Goal: Information Seeking & Learning: Learn about a topic

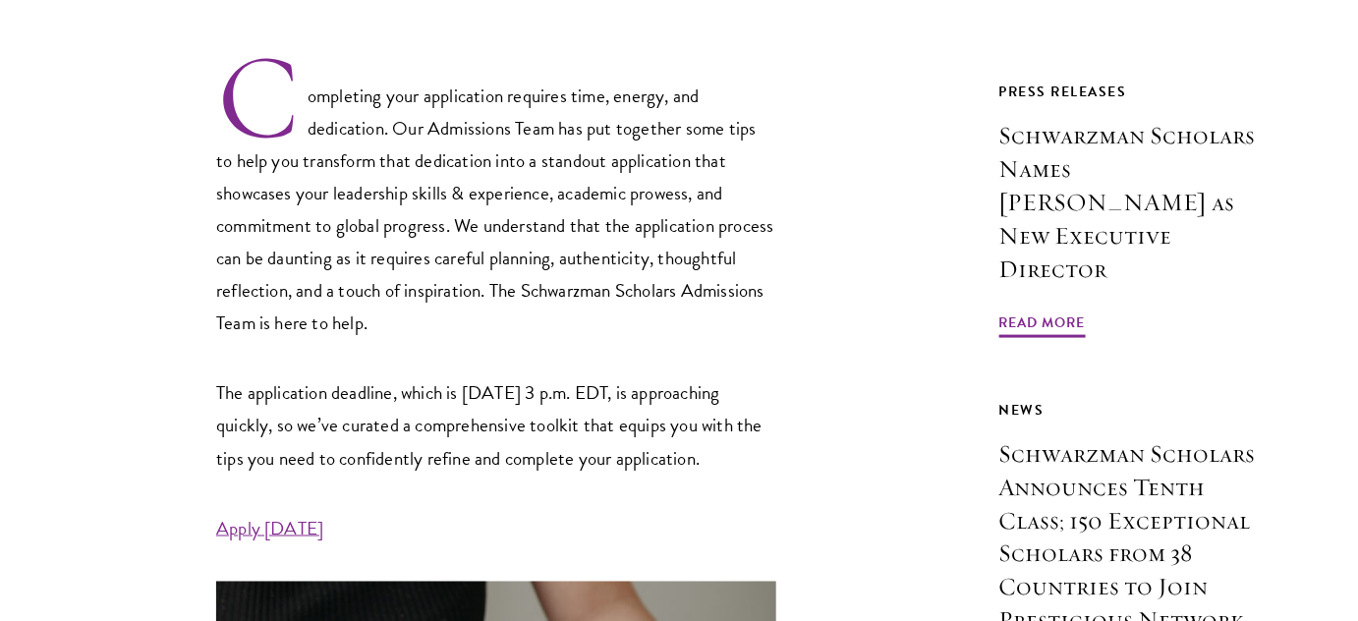
scroll to position [714, 0]
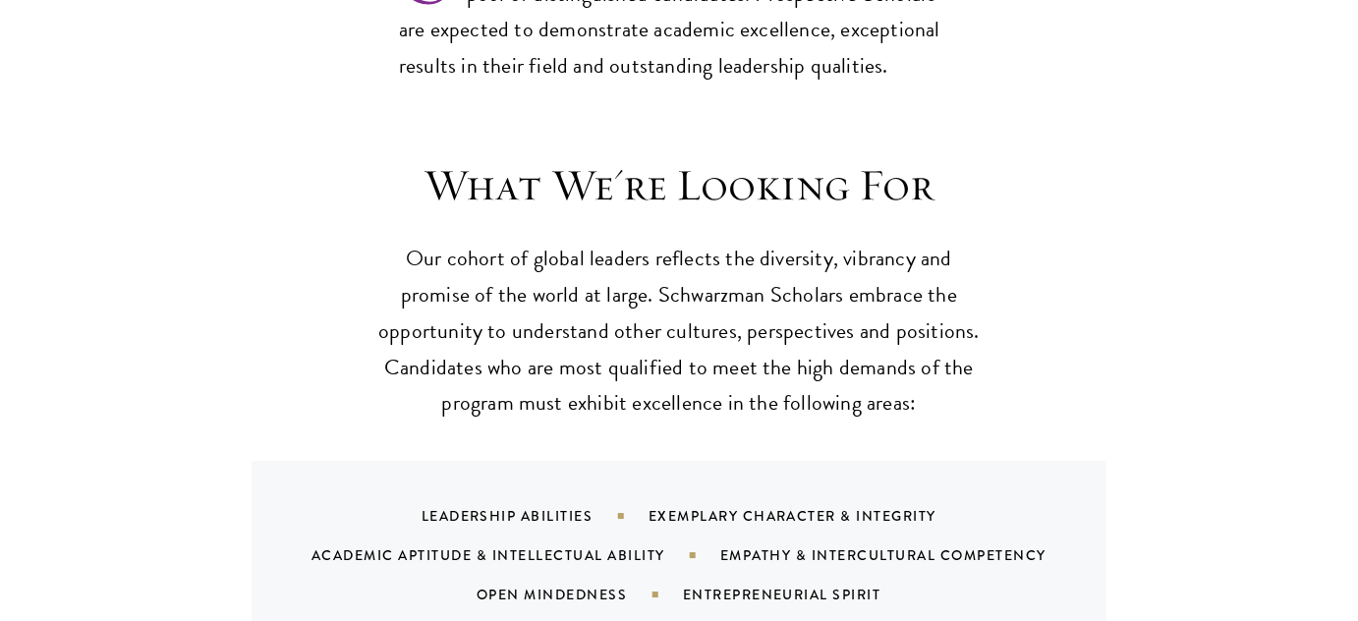
scroll to position [1787, 0]
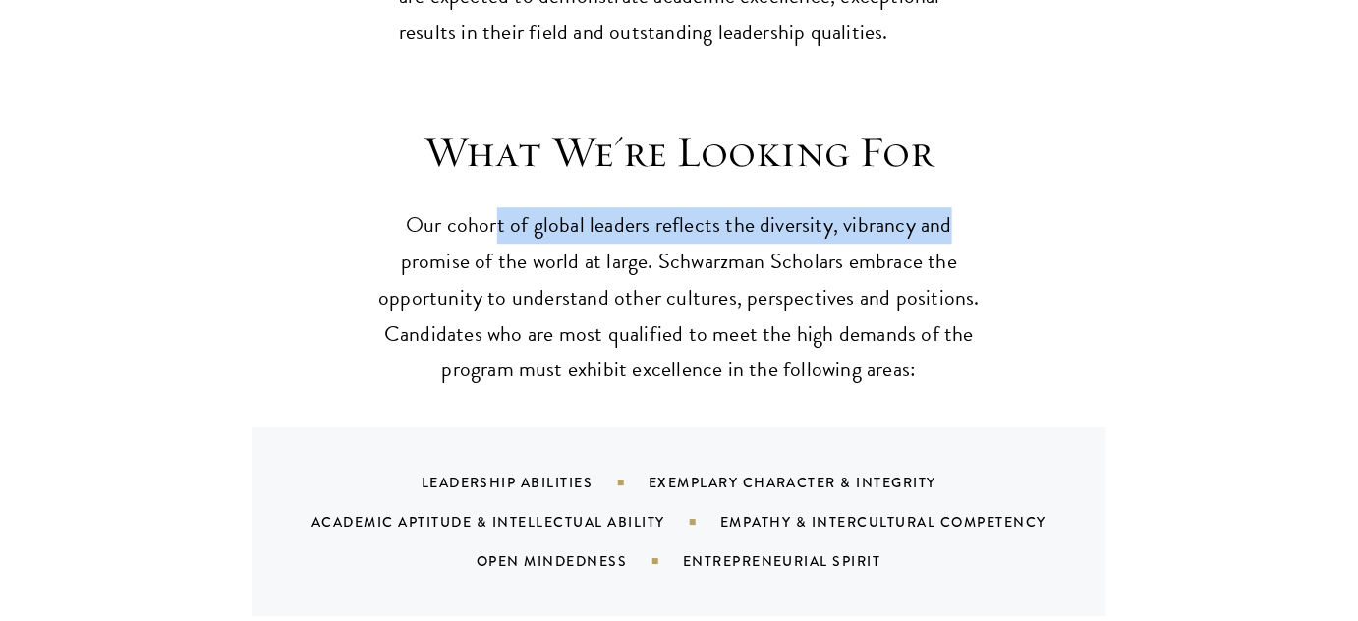
drag, startPoint x: 581, startPoint y: 180, endPoint x: 966, endPoint y: 164, distance: 385.5
click at [966, 164] on header "What We're Looking For Our cohort of global leaders reflects the diversity, vib…" at bounding box center [678, 256] width 609 height 263
click at [1050, 164] on div "What We're Looking For Our cohort of global leaders reflects the diversity, vib…" at bounding box center [679, 370] width 1016 height 491
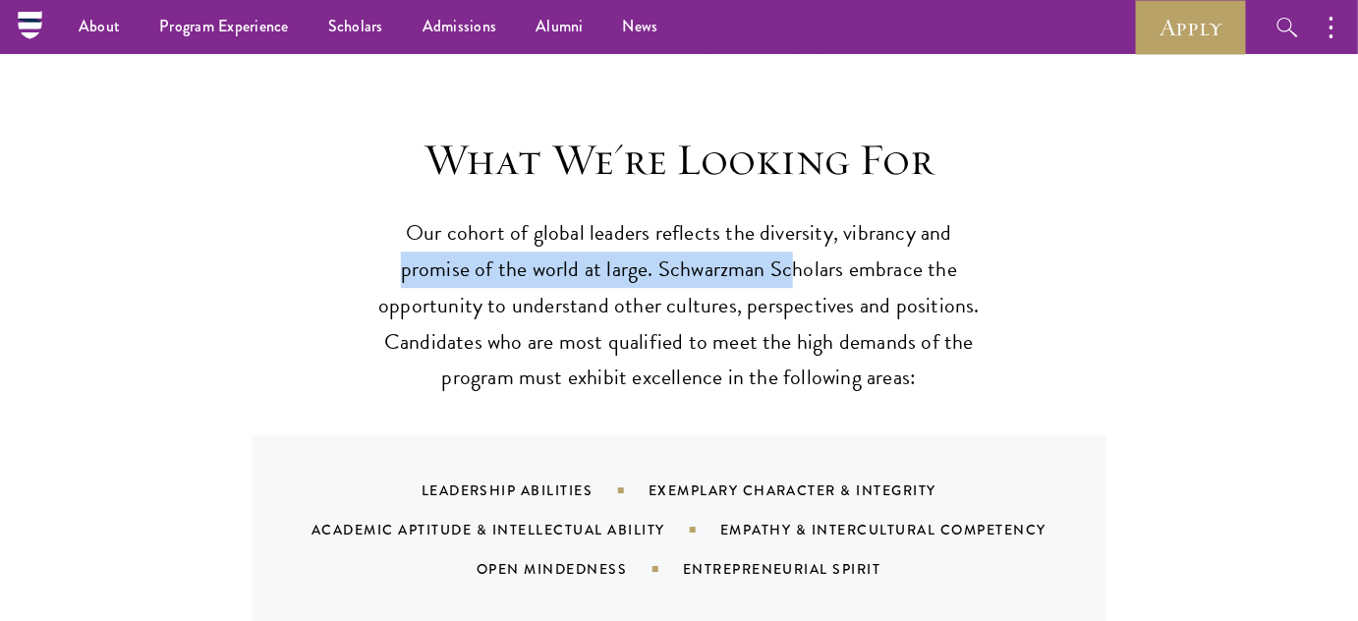
drag, startPoint x: 374, startPoint y: 211, endPoint x: 802, endPoint y: 226, distance: 427.7
click at [794, 225] on p "Our cohort of global leaders reflects the diversity, vibrancy and promise of th…" at bounding box center [678, 306] width 609 height 182
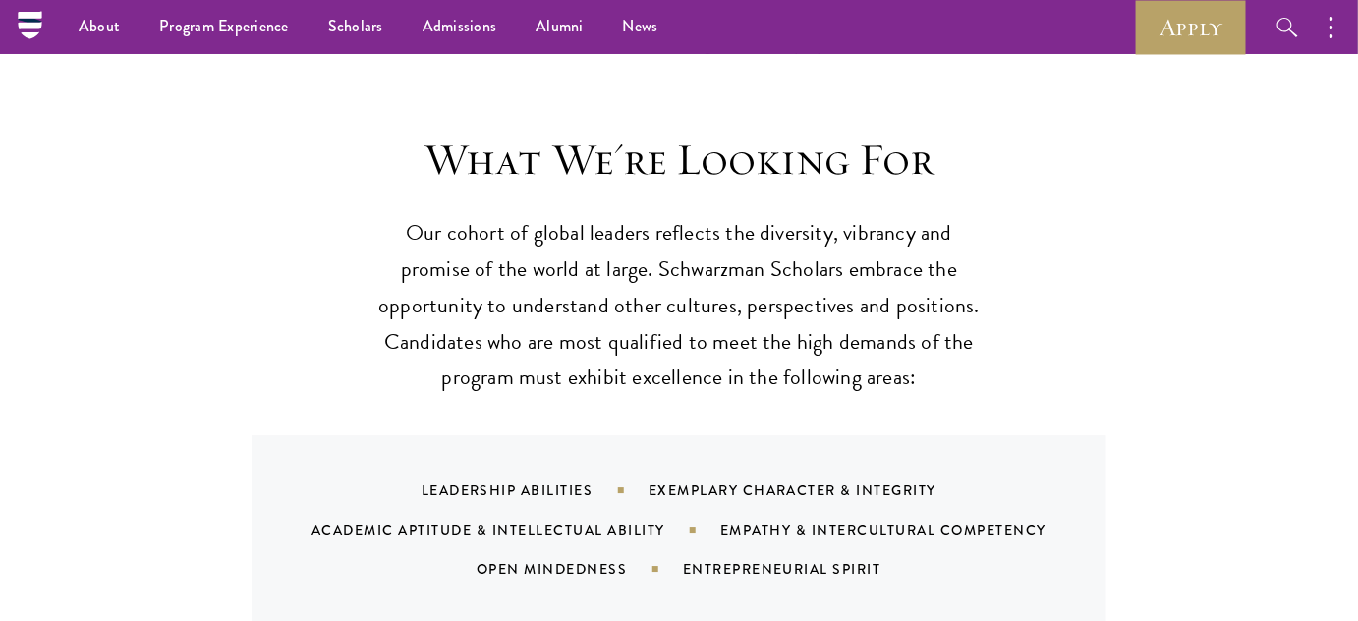
click at [914, 230] on p "Our cohort of global leaders reflects the diversity, vibrancy and promise of th…" at bounding box center [678, 306] width 609 height 182
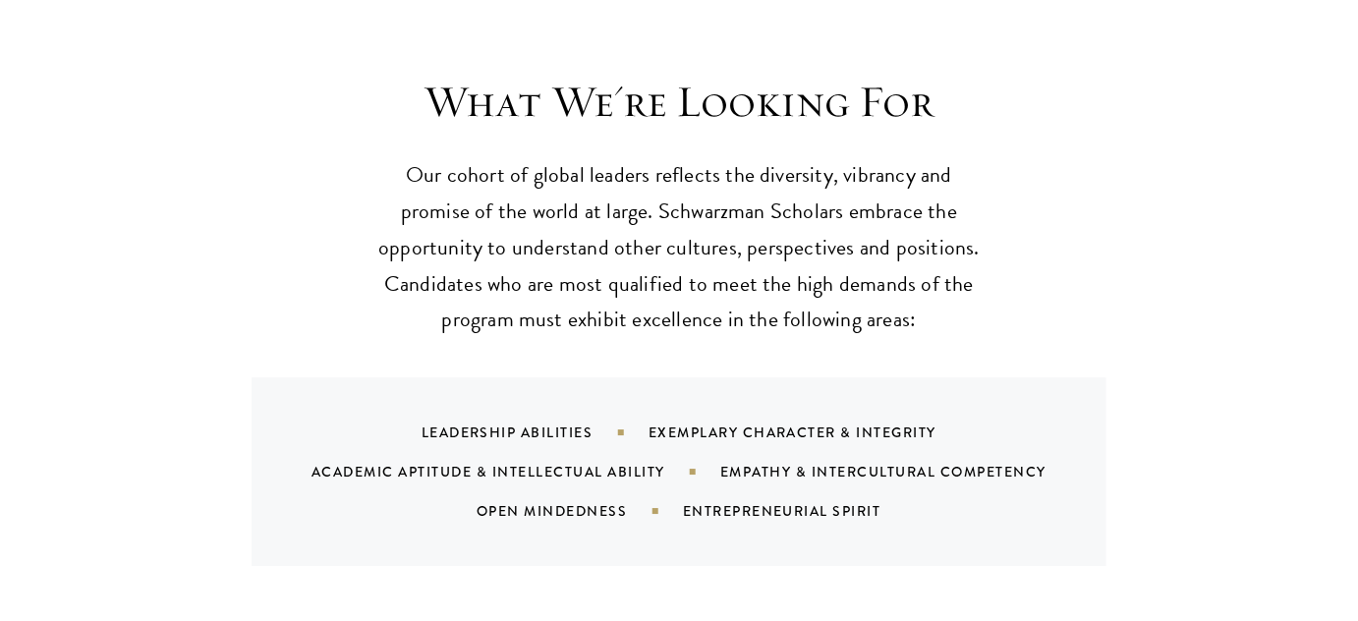
scroll to position [1868, 0]
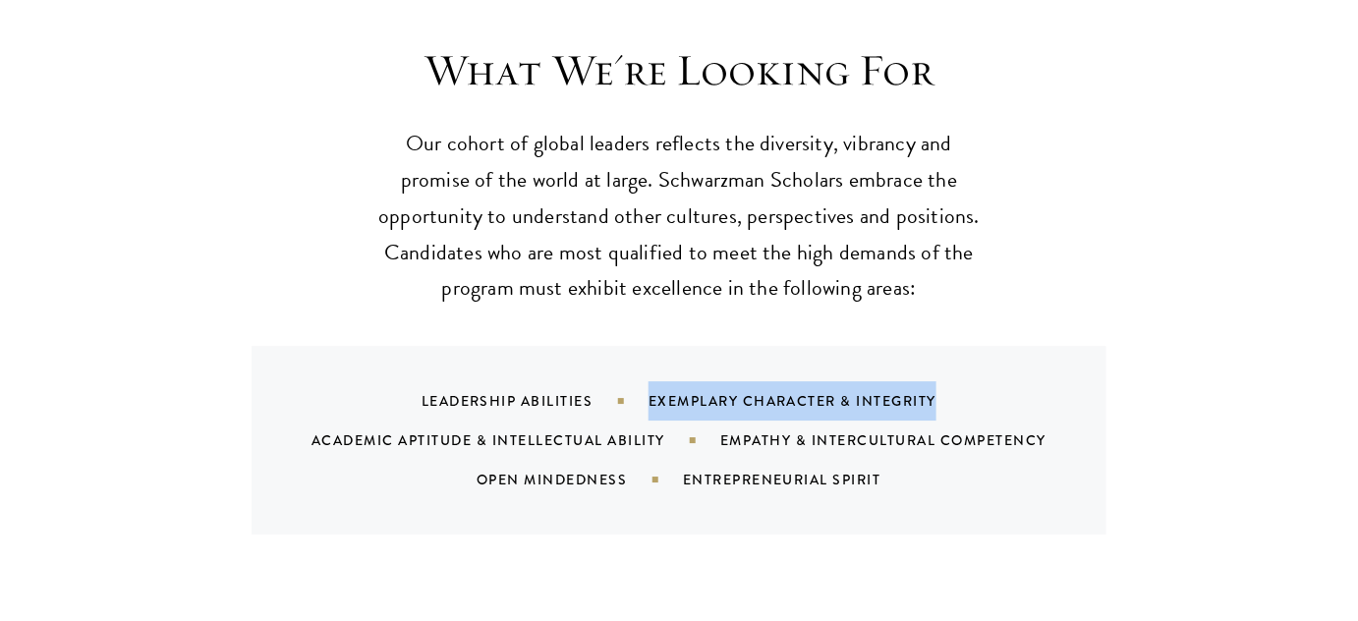
drag, startPoint x: 646, startPoint y: 345, endPoint x: 977, endPoint y: 338, distance: 331.2
click at [977, 346] on div "Leadership Abilities Exemplary Character & Integrity Academic Aptitude & Intell…" at bounding box center [679, 440] width 855 height 189
click at [1016, 346] on div "Leadership Abilities Exemplary Character & Integrity Academic Aptitude & Intell…" at bounding box center [679, 440] width 855 height 189
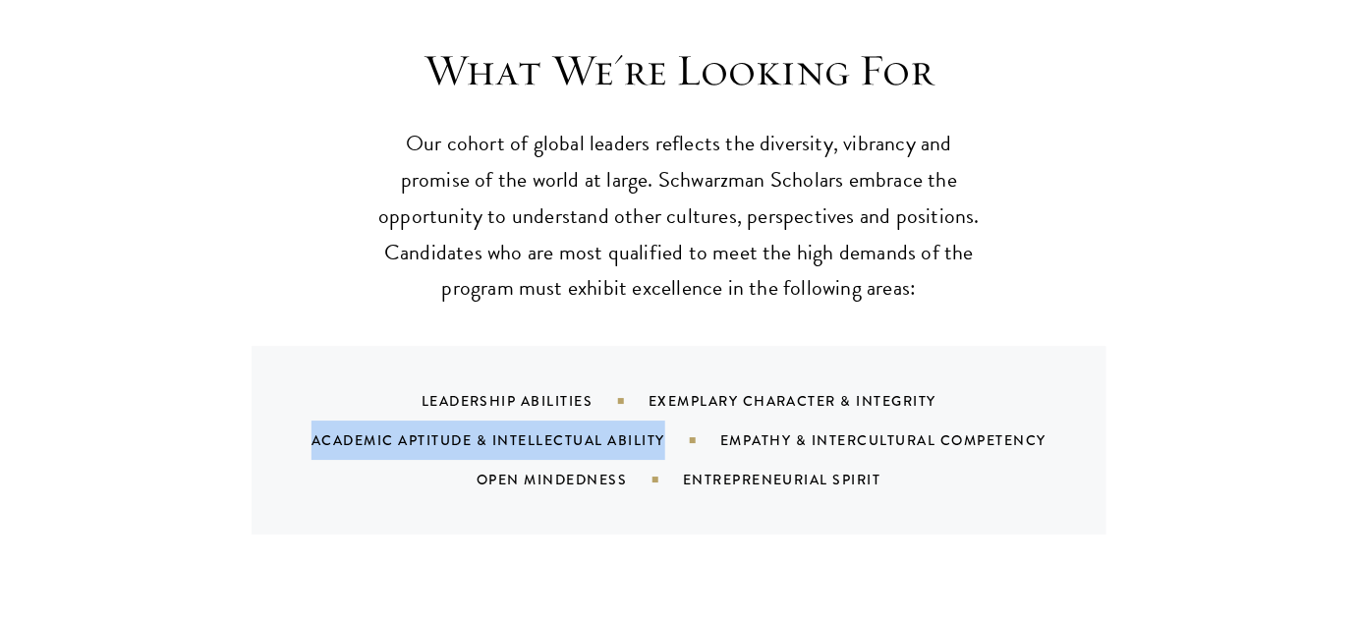
drag, startPoint x: 312, startPoint y: 394, endPoint x: 664, endPoint y: 392, distance: 352.8
click at [664, 430] on div "Academic Aptitude & Intellectual Ability" at bounding box center [516, 440] width 409 height 20
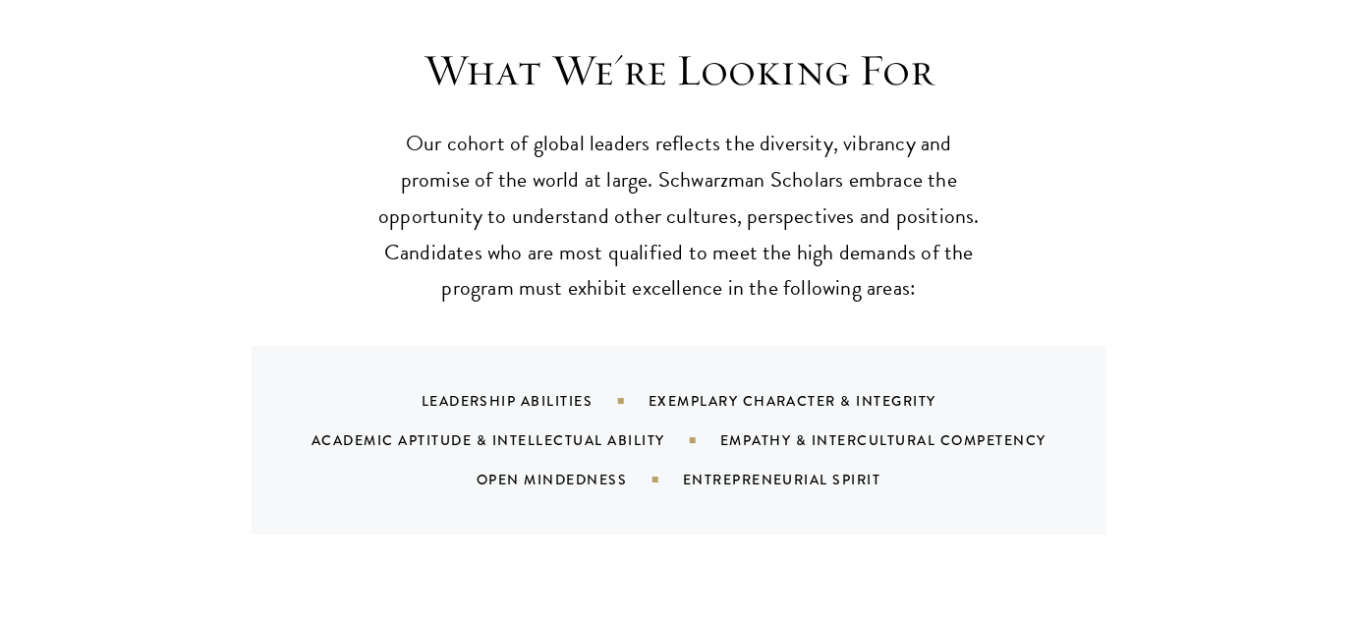
click at [723, 385] on div "Leadership Abilities Exemplary Character & Integrity Academic Aptitude & Intell…" at bounding box center [704, 440] width 808 height 118
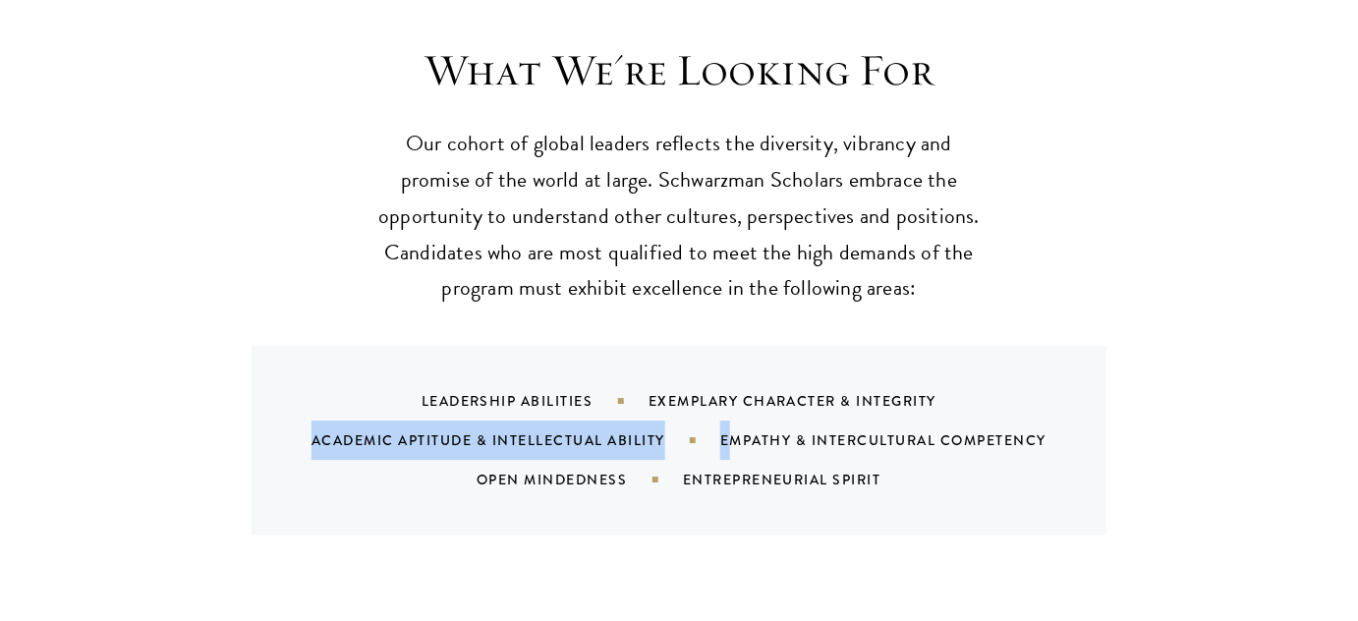
drag, startPoint x: 726, startPoint y: 387, endPoint x: 1156, endPoint y: 376, distance: 429.6
click at [1156, 376] on div "What We're Looking For Our cohort of global leaders reflects the diversity, vib…" at bounding box center [679, 288] width 1016 height 491
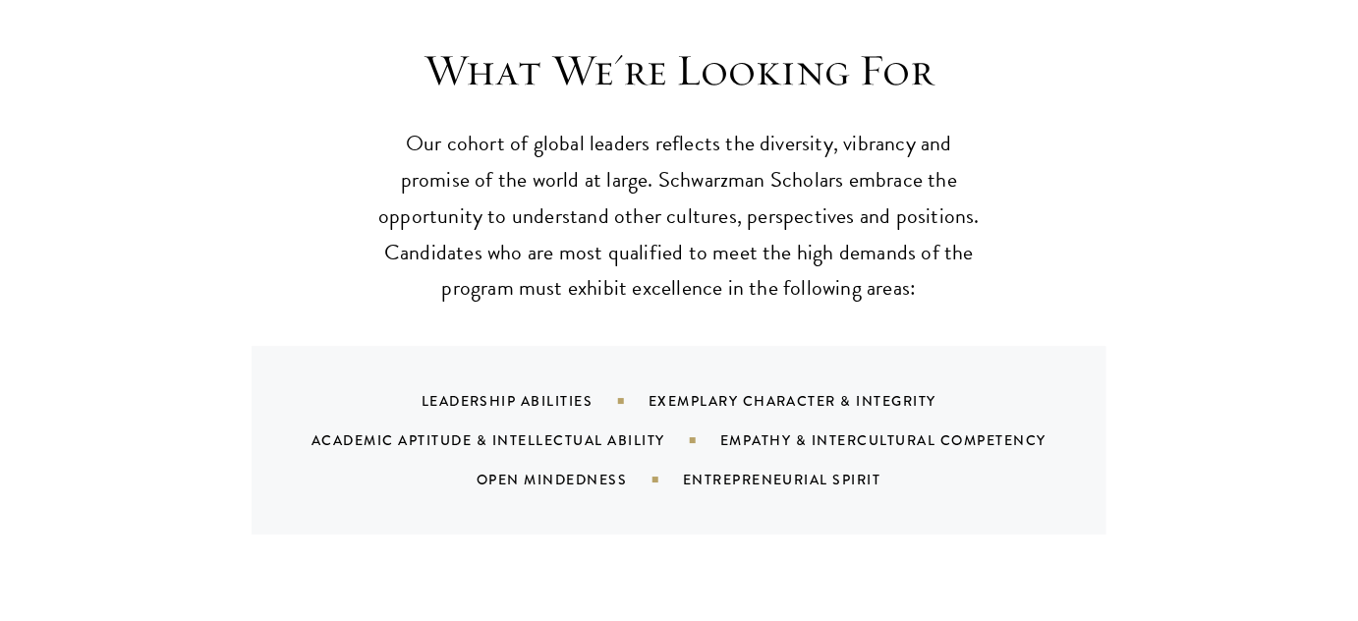
click at [1156, 376] on div "What We're Looking For Our cohort of global leaders reflects the diversity, vib…" at bounding box center [679, 288] width 1016 height 491
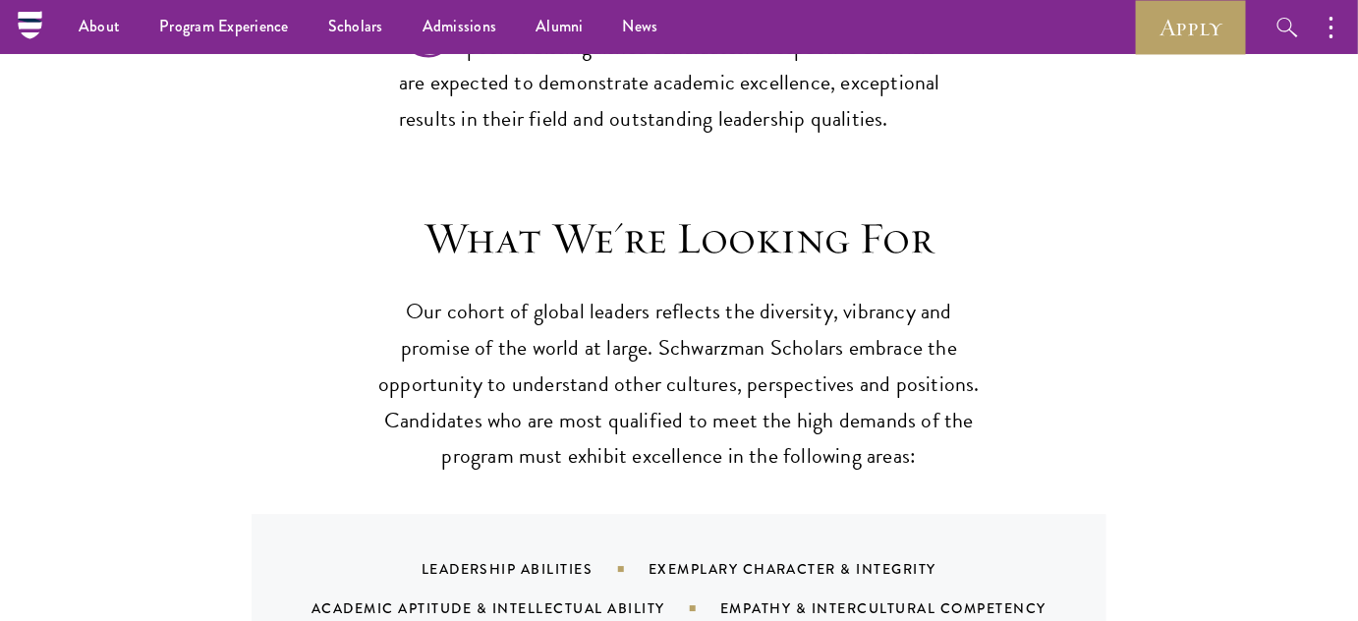
scroll to position [1690, 0]
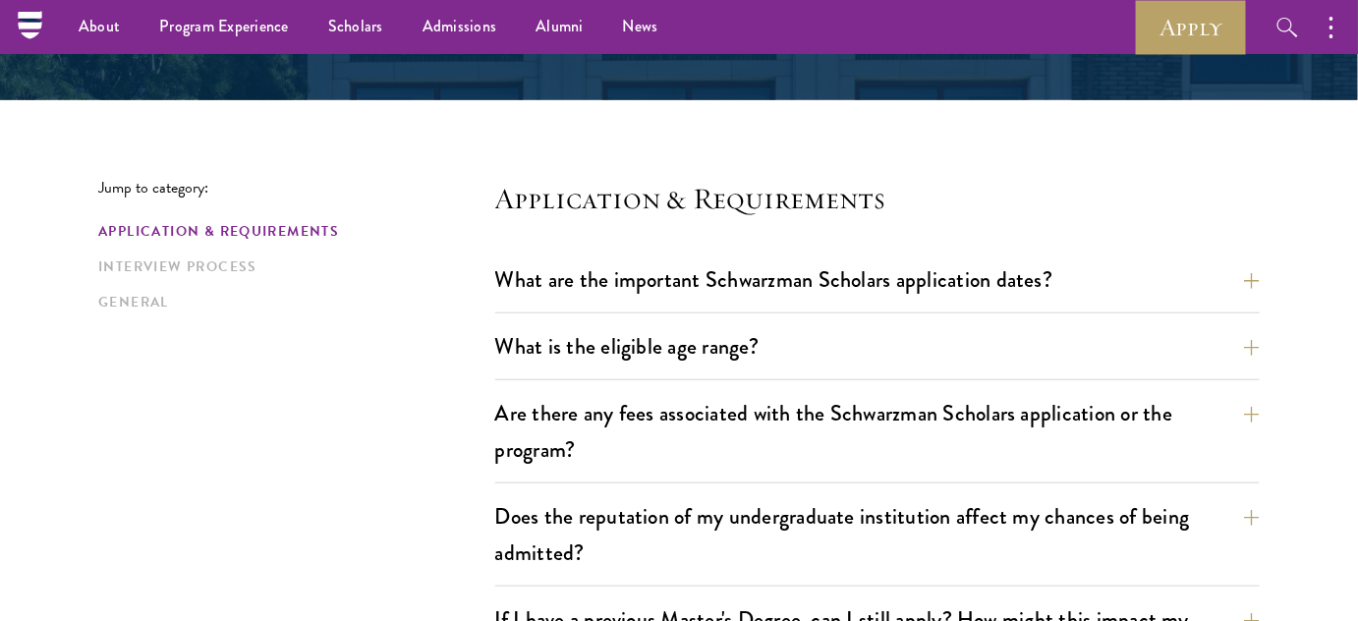
scroll to position [357, 0]
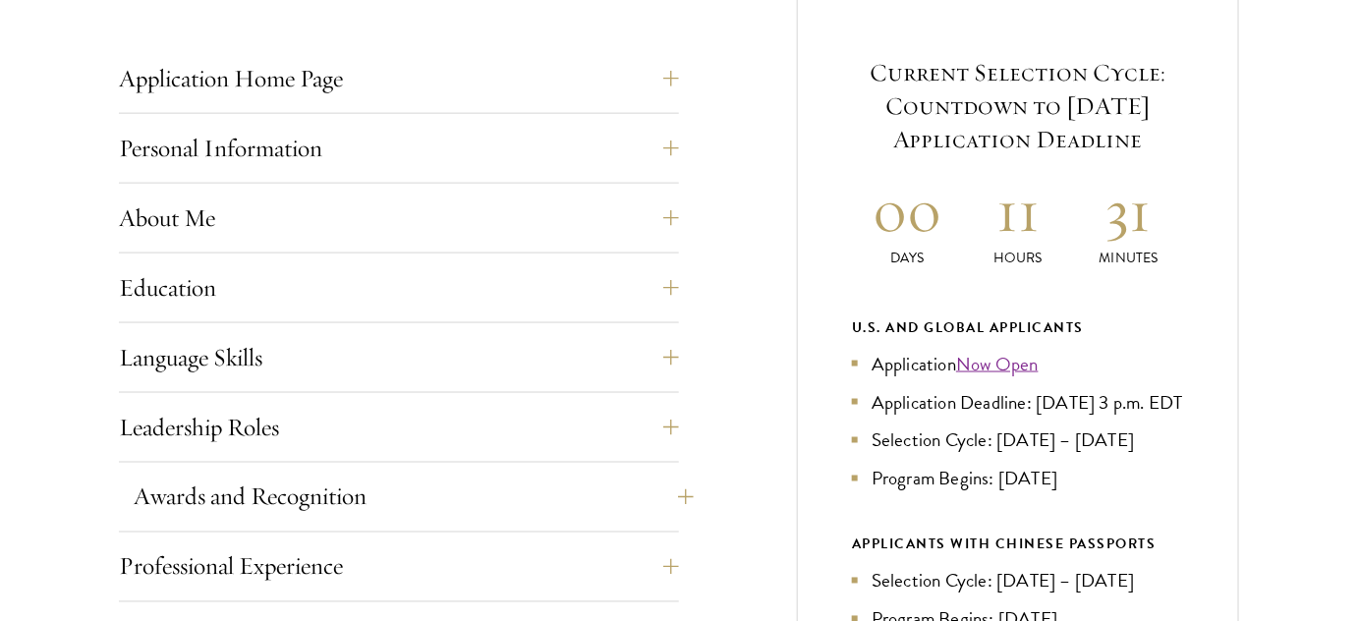
scroll to position [893, 0]
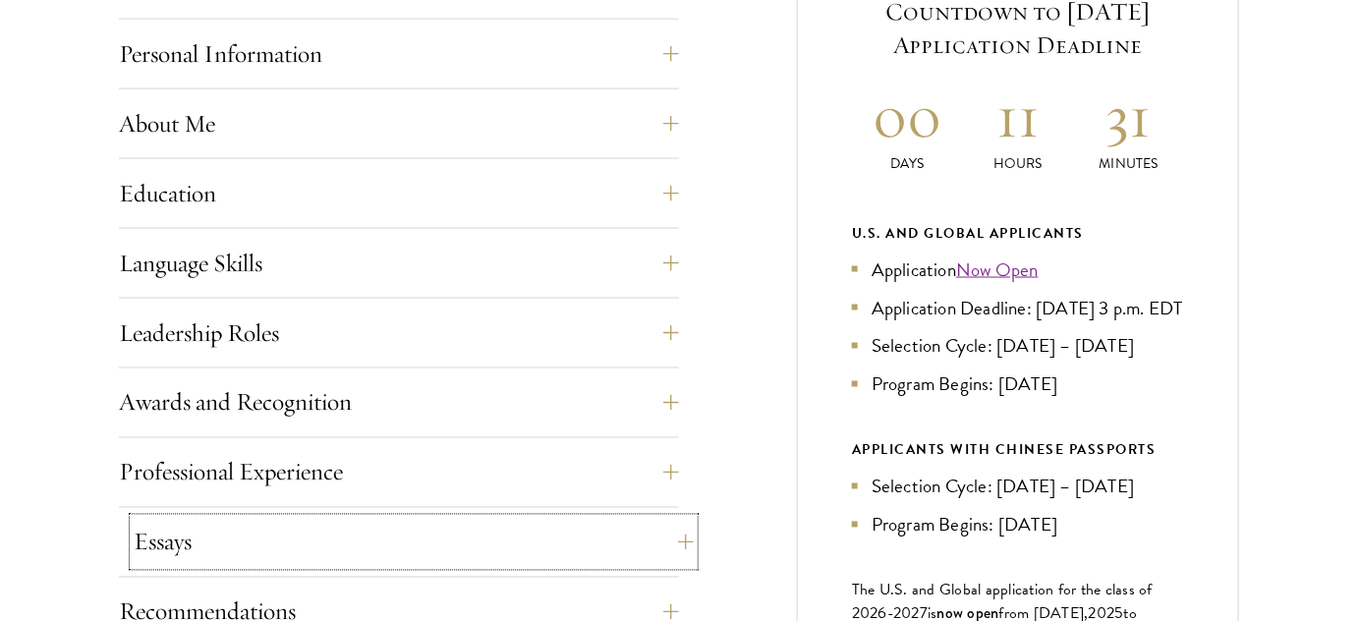
click at [232, 519] on button "Essays" at bounding box center [414, 542] width 560 height 47
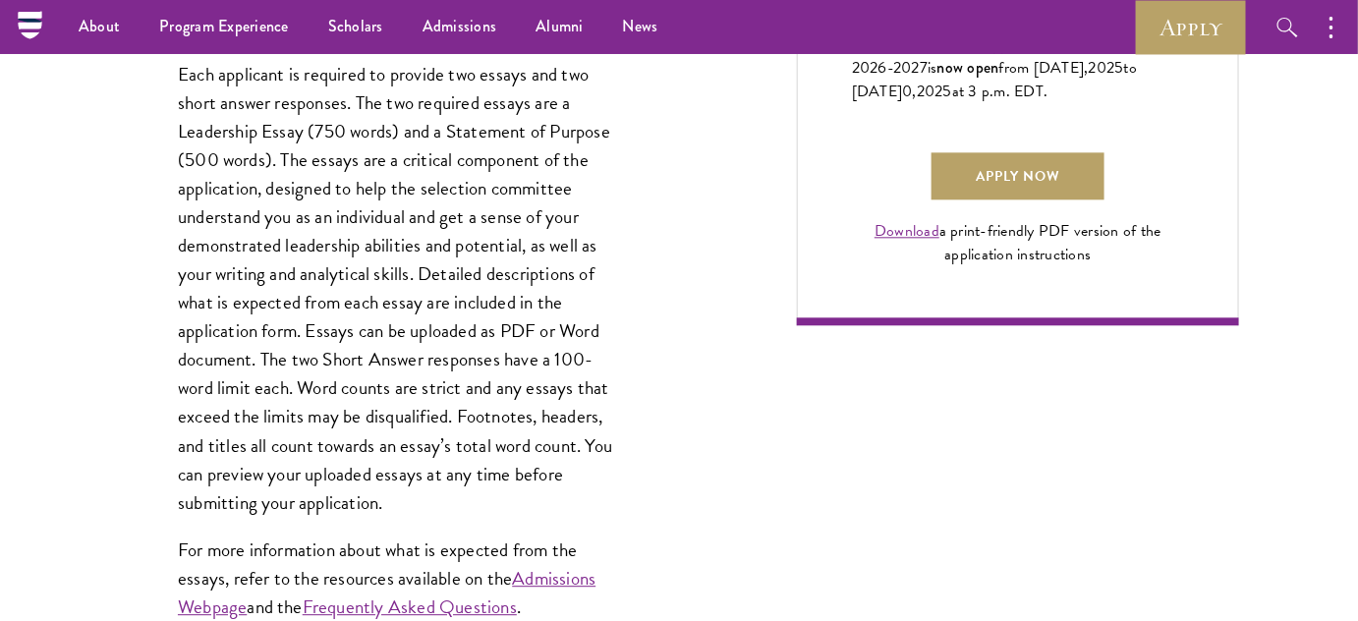
scroll to position [1429, 0]
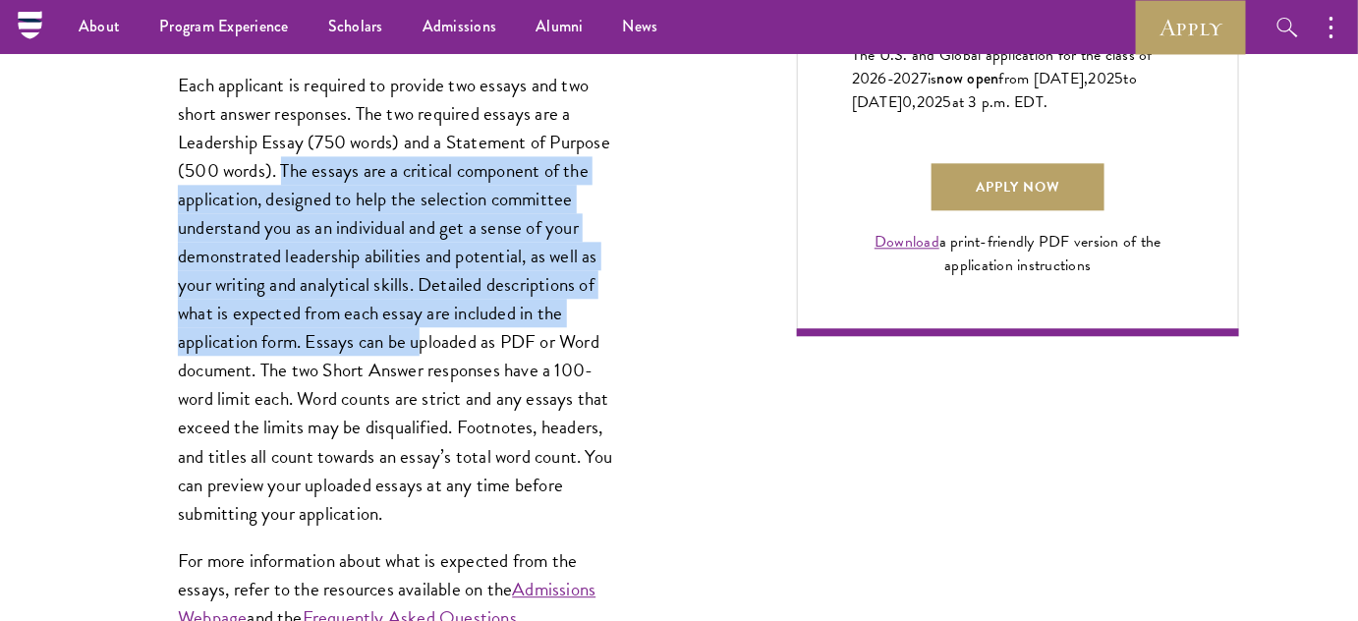
drag, startPoint x: 283, startPoint y: 169, endPoint x: 425, endPoint y: 329, distance: 214.4
click at [425, 329] on p "Each applicant is required to provide two essays and two short answer responses…" at bounding box center [399, 299] width 442 height 457
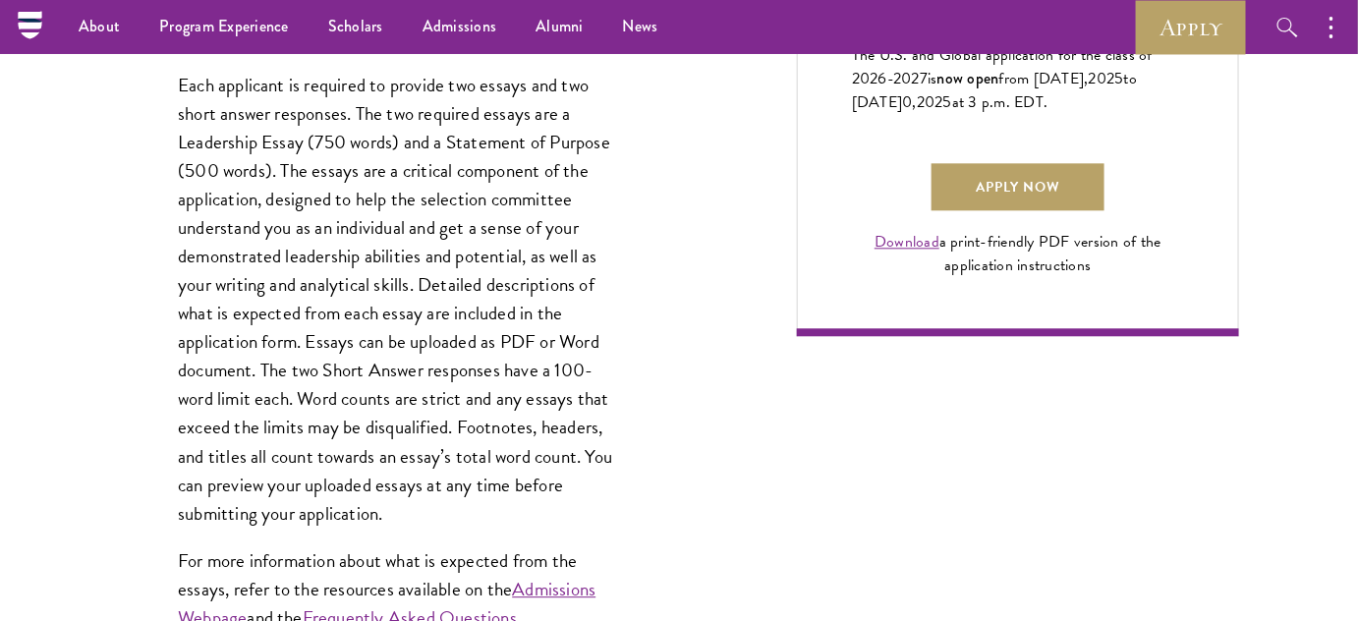
click at [535, 341] on p "Each applicant is required to provide two essays and two short answer responses…" at bounding box center [399, 299] width 442 height 457
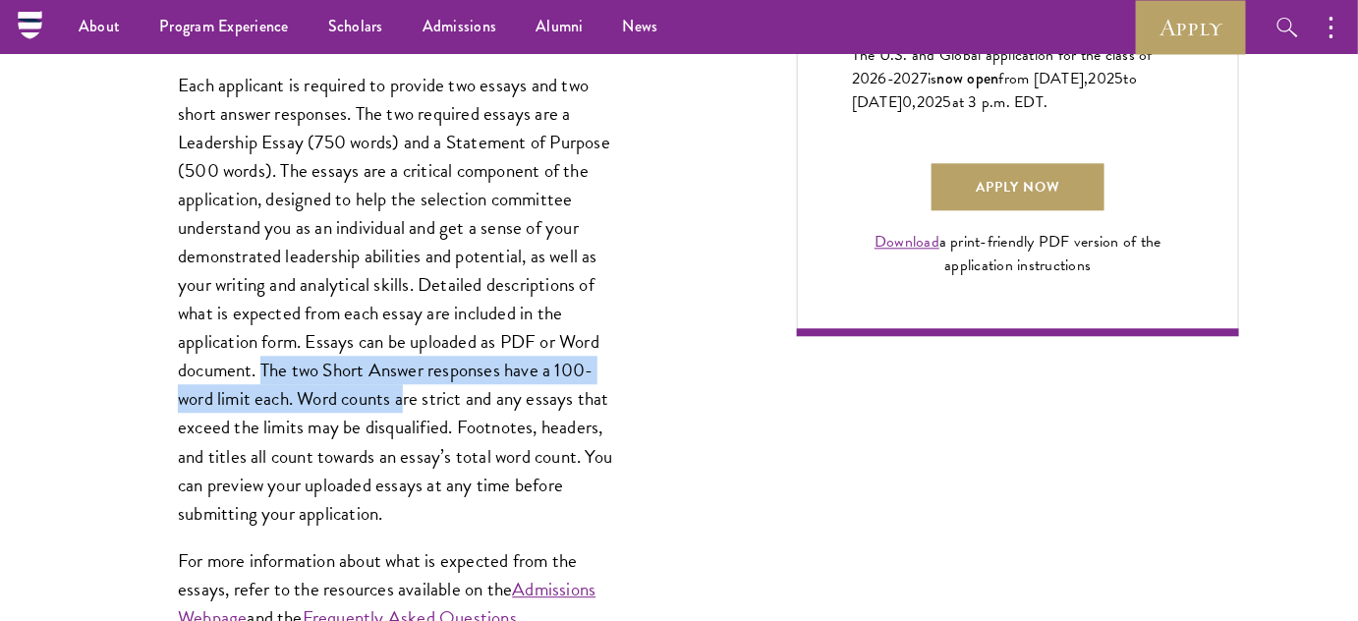
drag, startPoint x: 259, startPoint y: 368, endPoint x: 413, endPoint y: 388, distance: 154.7
click at [413, 388] on p "Each applicant is required to provide two essays and two short answer responses…" at bounding box center [399, 299] width 442 height 457
click at [326, 400] on p "Each applicant is required to provide two essays and two short answer responses…" at bounding box center [399, 299] width 442 height 457
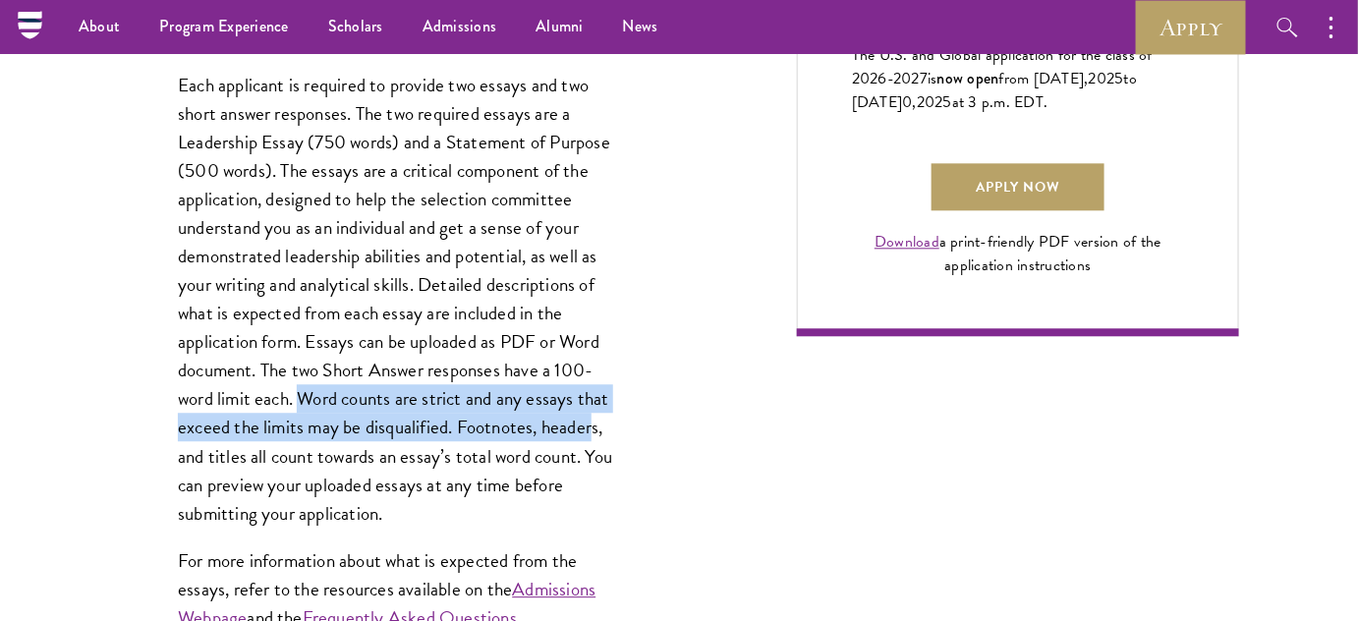
drag, startPoint x: 304, startPoint y: 397, endPoint x: 596, endPoint y: 436, distance: 294.5
click at [596, 436] on p "Each applicant is required to provide two essays and two short answer responses…" at bounding box center [399, 299] width 442 height 457
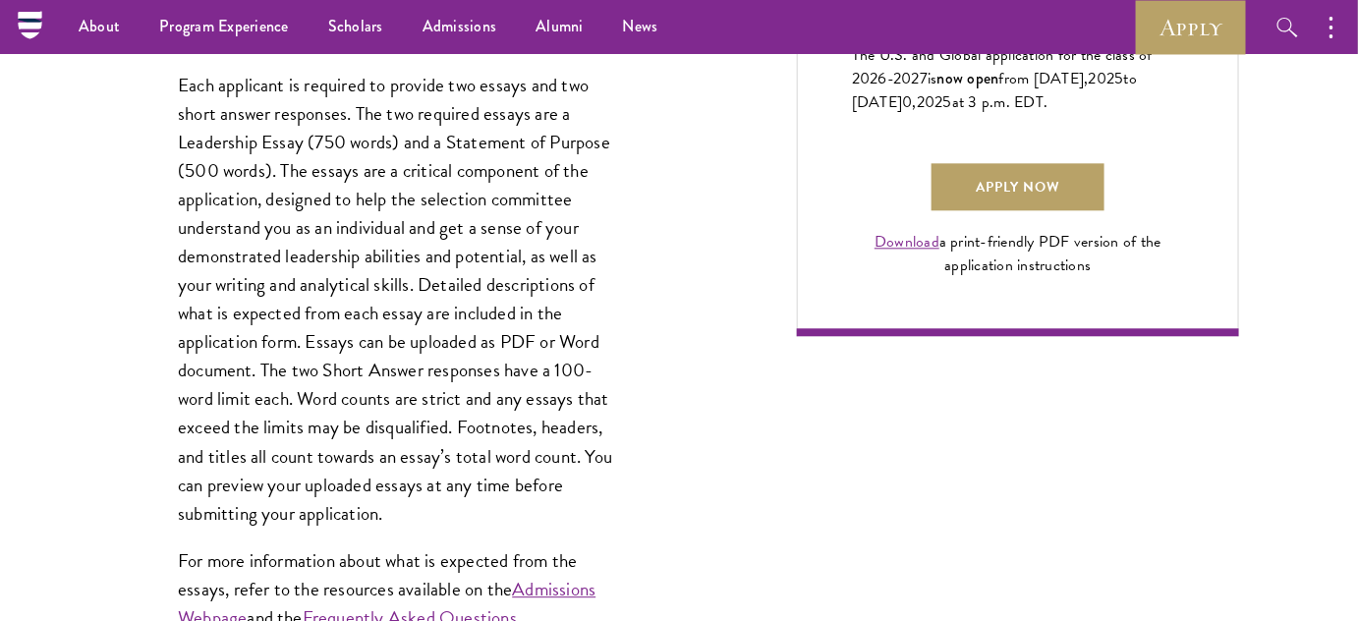
click at [599, 456] on p "Each applicant is required to provide two essays and two short answer responses…" at bounding box center [399, 299] width 442 height 457
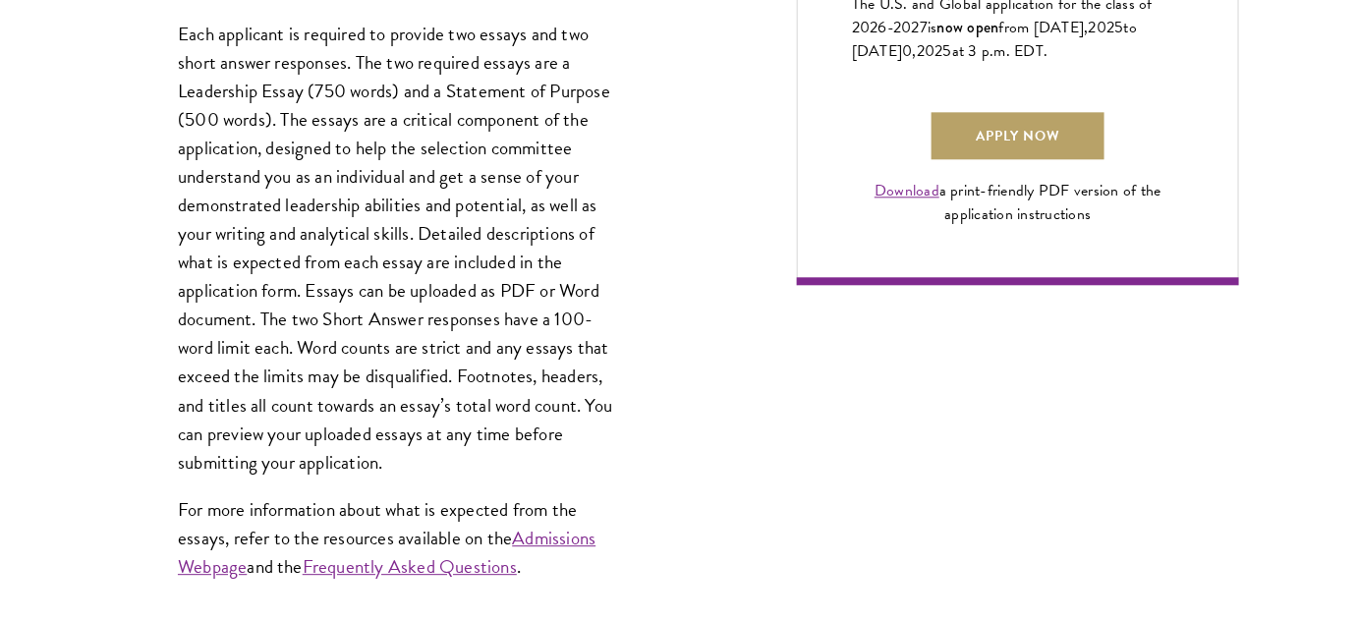
scroll to position [1608, 0]
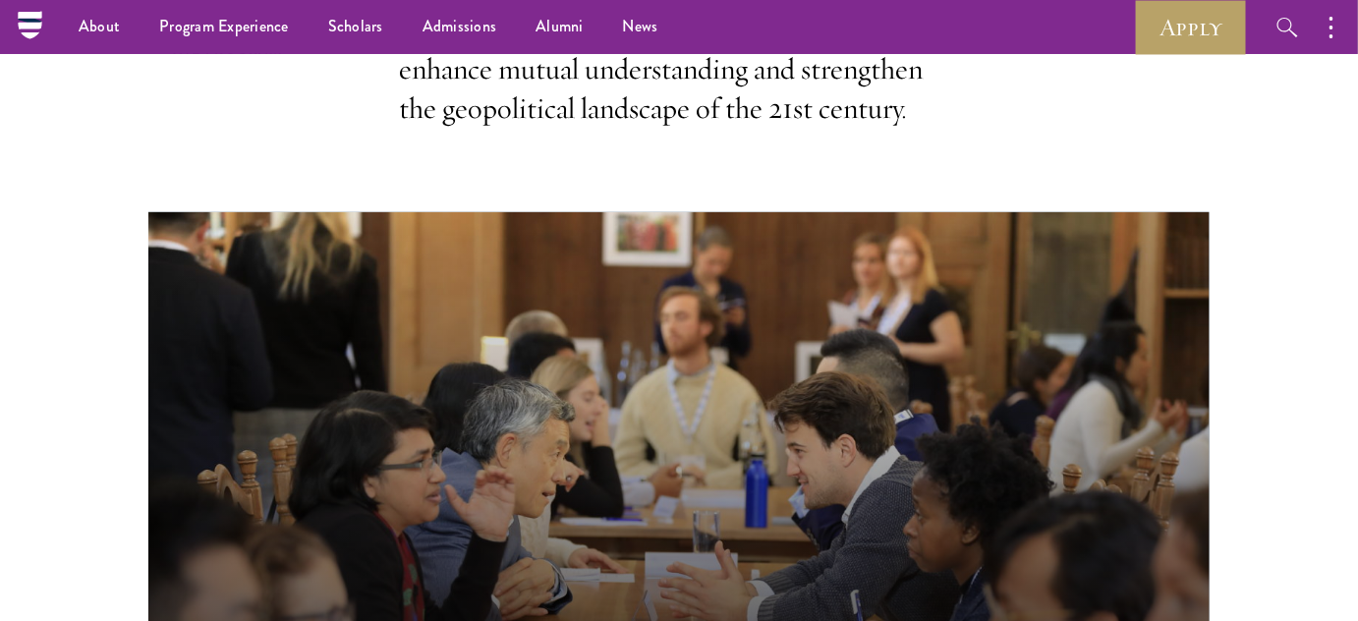
scroll to position [536, 0]
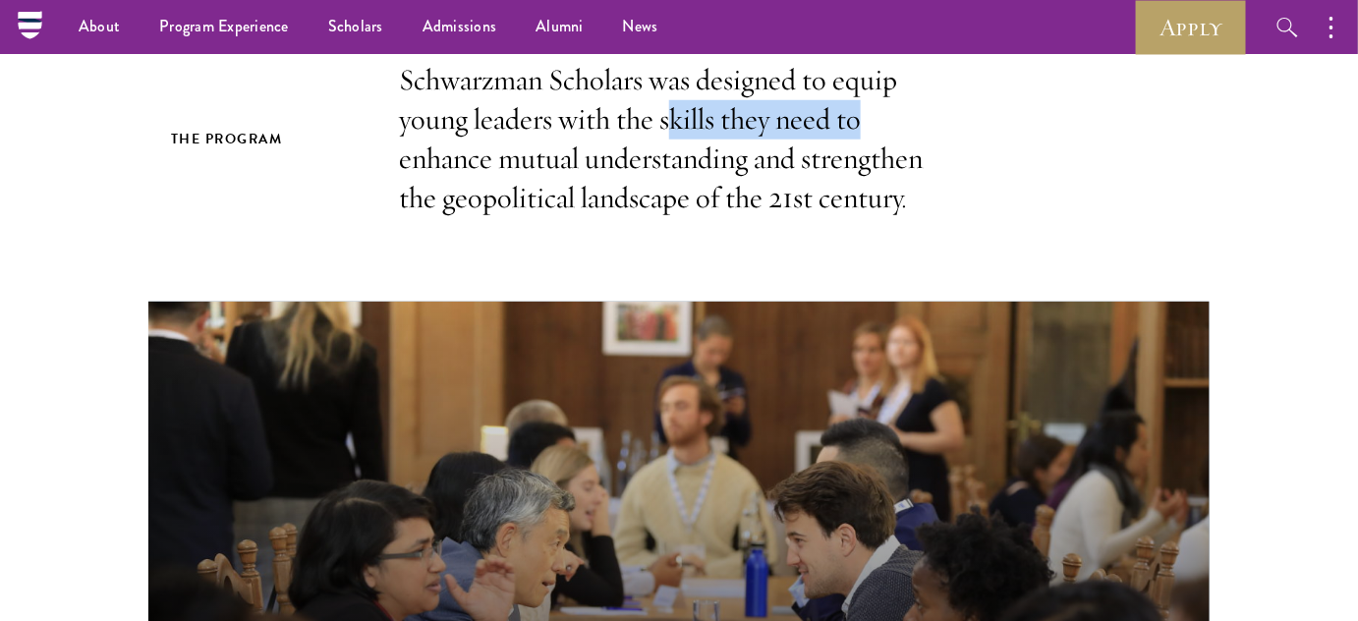
drag, startPoint x: 672, startPoint y: 121, endPoint x: 614, endPoint y: 177, distance: 80.6
click at [878, 132] on p "Schwarzman Scholars was designed to equip young leaders with the skills they ne…" at bounding box center [679, 139] width 560 height 157
click at [614, 177] on p "Schwarzman Scholars was designed to equip young leaders with the skills they ne…" at bounding box center [679, 139] width 560 height 157
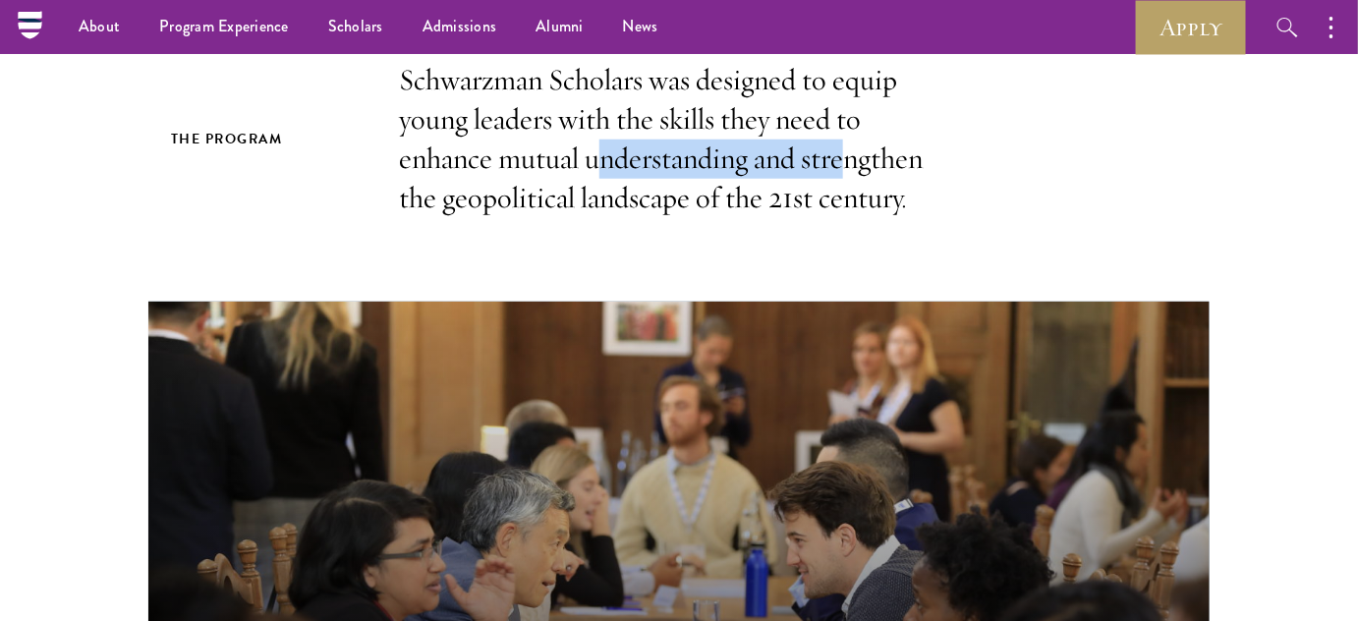
drag, startPoint x: 599, startPoint y: 162, endPoint x: 678, endPoint y: 177, distance: 80.0
click at [855, 161] on p "Schwarzman Scholars was designed to equip young leaders with the skills they ne…" at bounding box center [679, 139] width 560 height 157
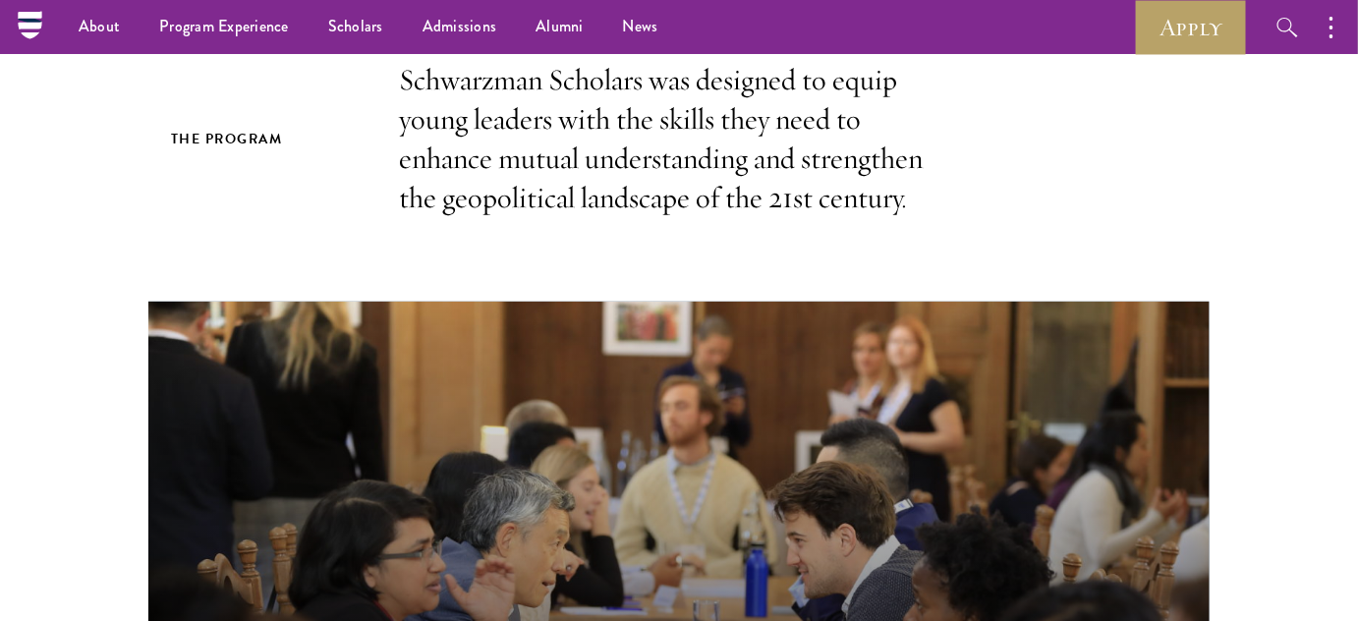
click at [529, 199] on p "Schwarzman Scholars was designed to equip young leaders with the skills they ne…" at bounding box center [679, 139] width 560 height 157
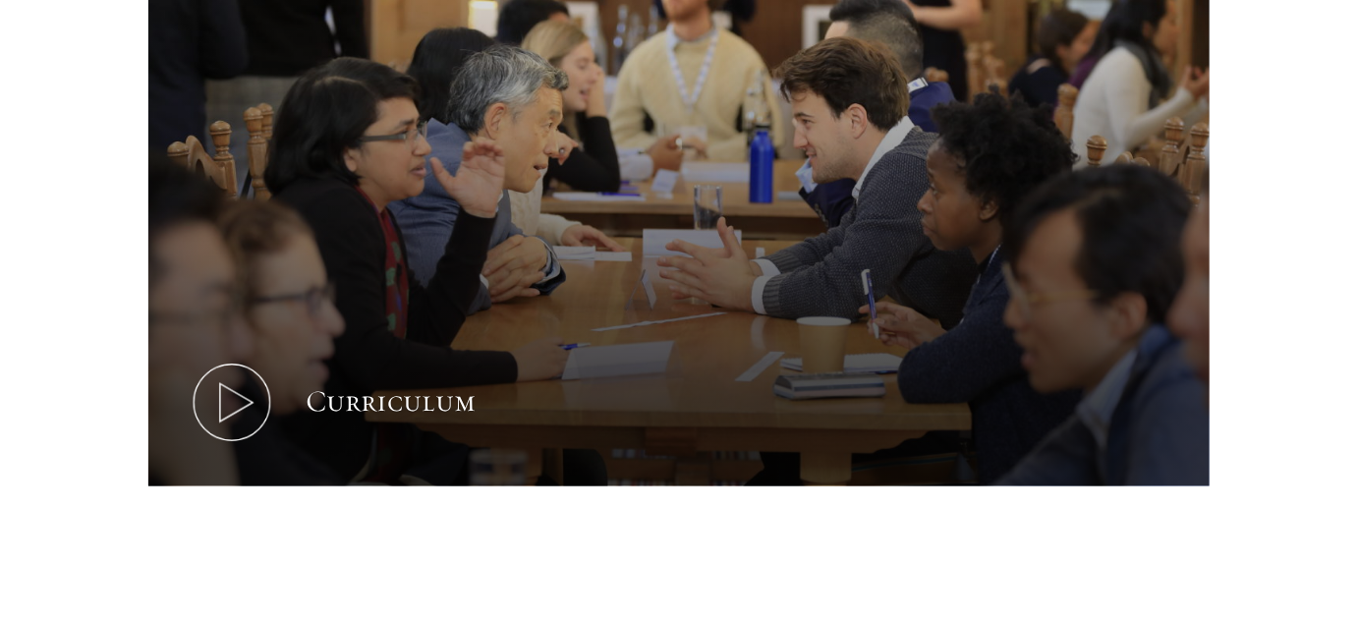
scroll to position [1161, 0]
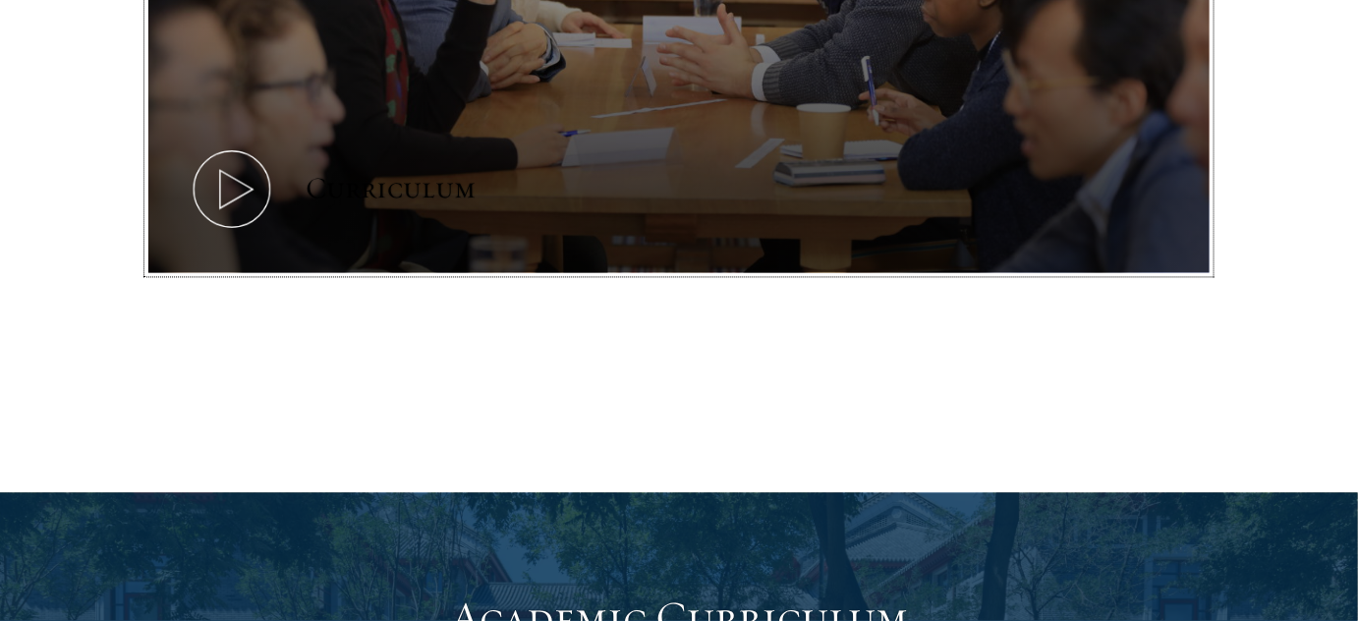
click at [244, 177] on icon at bounding box center [232, 189] width 88 height 88
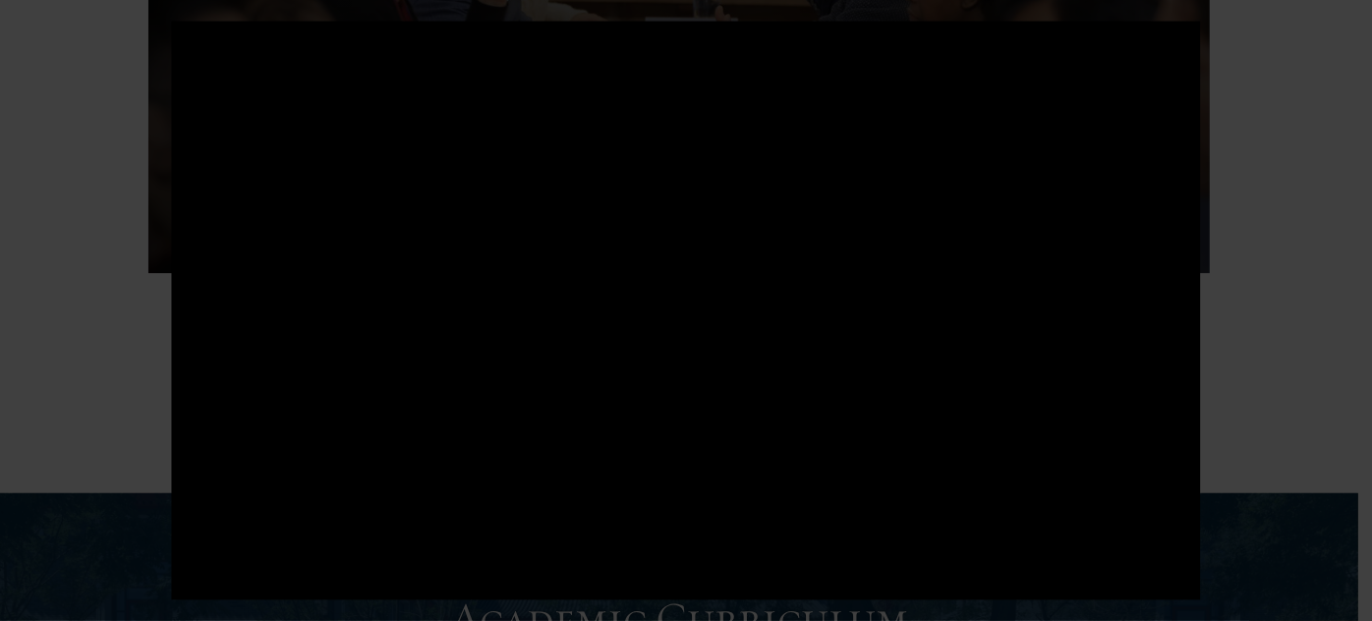
click at [0, 332] on div at bounding box center [686, 310] width 1372 height 621
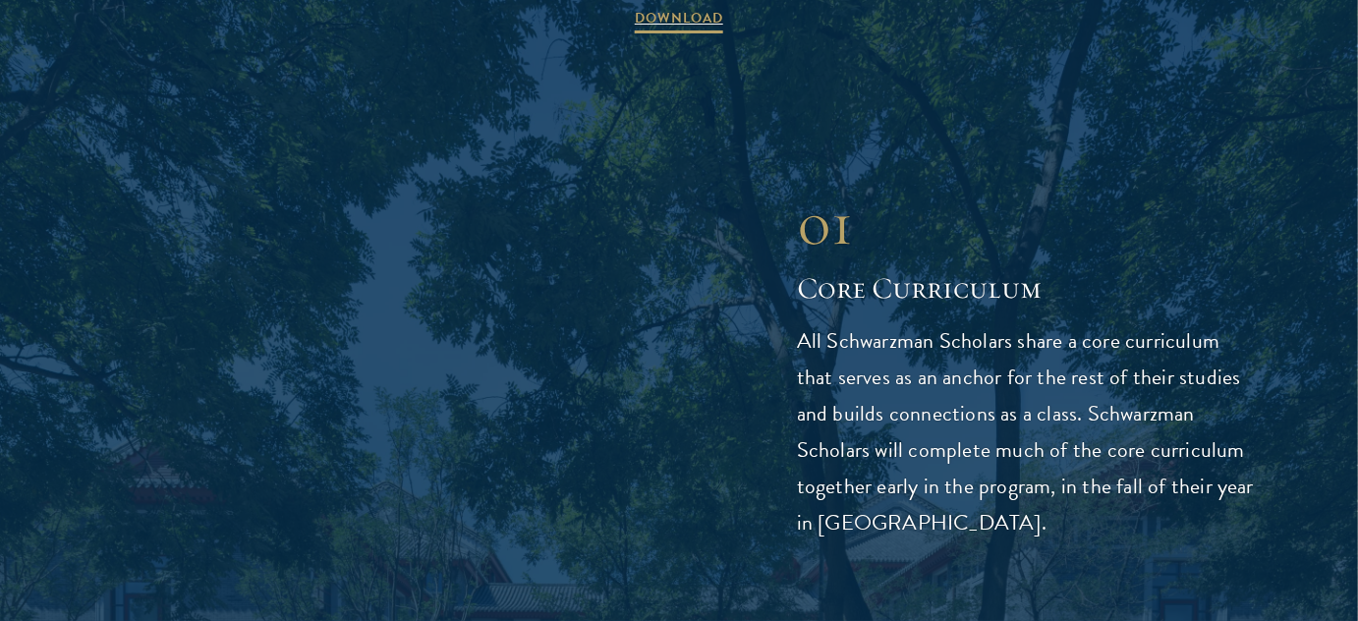
scroll to position [2501, 0]
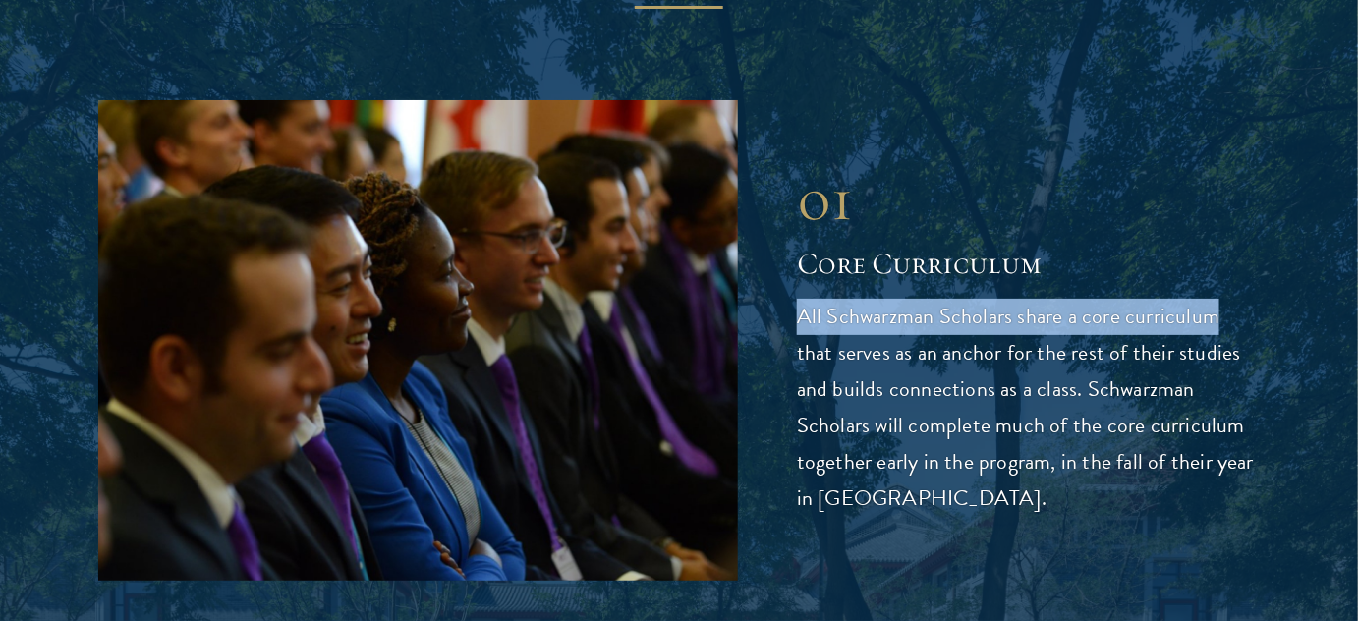
drag, startPoint x: 791, startPoint y: 319, endPoint x: 1155, endPoint y: 331, distance: 363.8
click at [1211, 318] on div "01 Core Curriculum 01 Core Curriculum All Schwarzman Scholars share a core curr…" at bounding box center [679, 340] width 1162 height 480
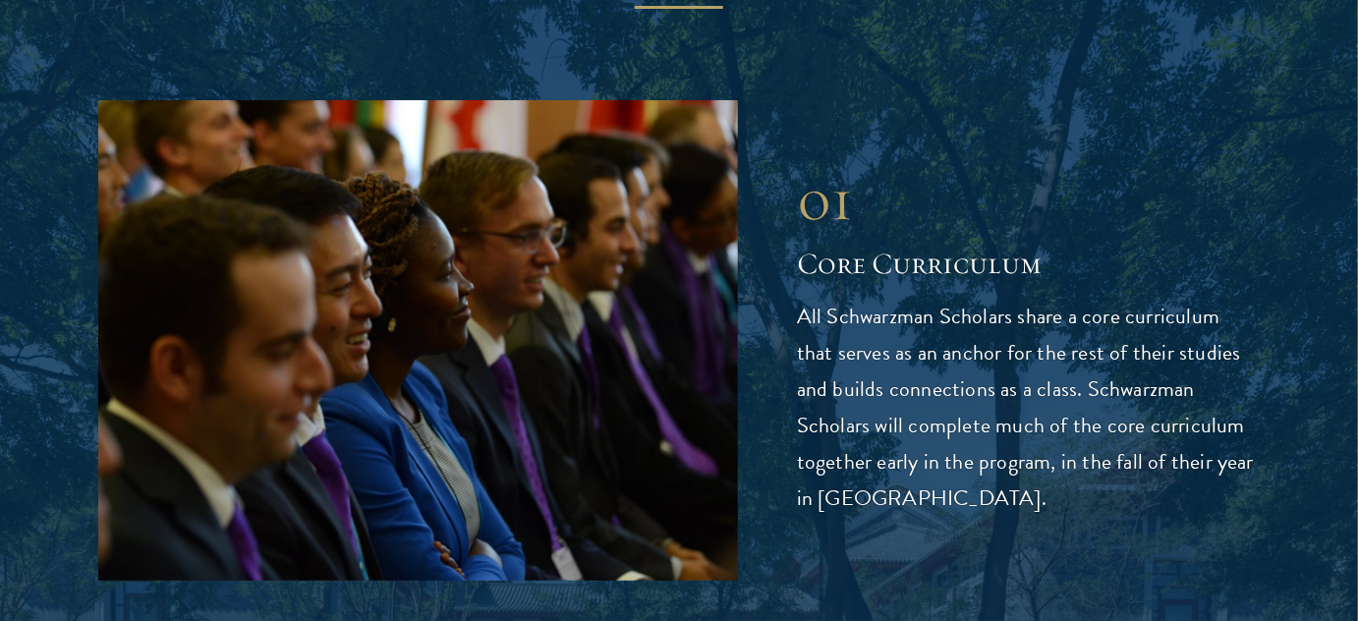
drag, startPoint x: 916, startPoint y: 399, endPoint x: 922, endPoint y: 350, distance: 49.5
click at [915, 399] on p "All Schwarzman Scholars share a core curriculum that serves as an anchor for th…" at bounding box center [1028, 408] width 463 height 218
drag, startPoint x: 924, startPoint y: 341, endPoint x: 1214, endPoint y: 329, distance: 290.1
click at [1214, 329] on p "All Schwarzman Scholars share a core curriculum that serves as an anchor for th…" at bounding box center [1028, 408] width 463 height 218
click at [979, 403] on p "All Schwarzman Scholars share a core curriculum that serves as an anchor for th…" at bounding box center [1028, 408] width 463 height 218
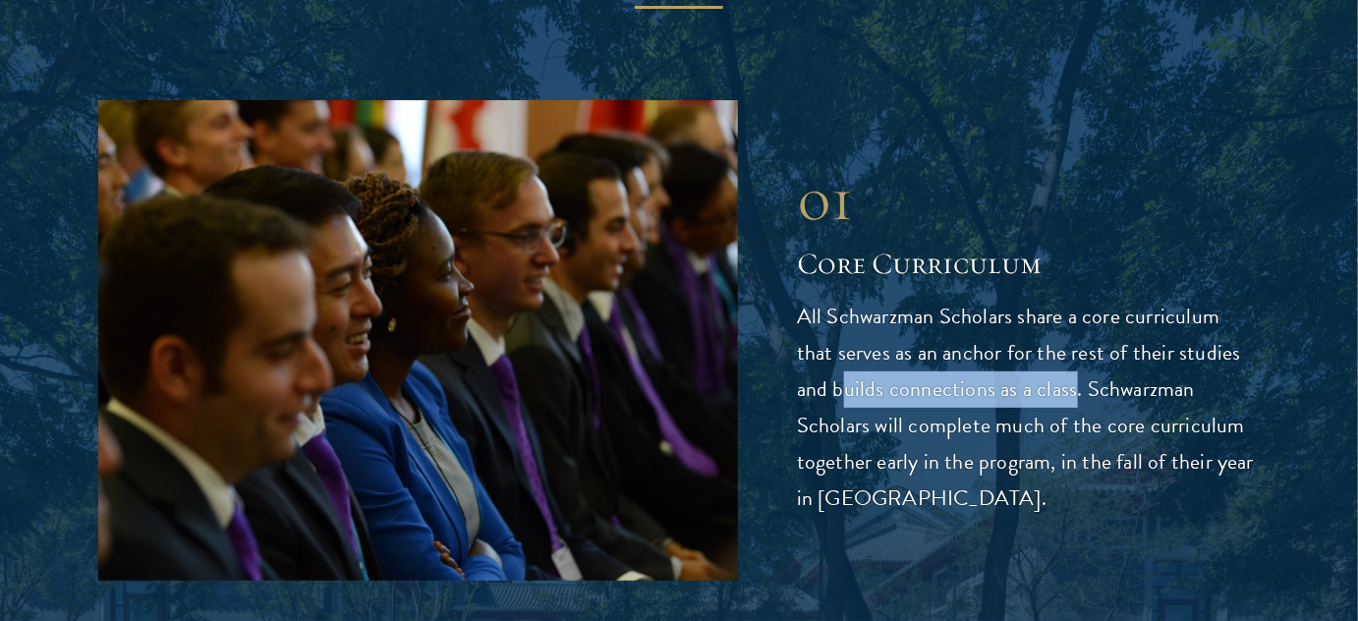
drag, startPoint x: 804, startPoint y: 402, endPoint x: 1037, endPoint y: 382, distance: 233.7
click at [1037, 382] on p "All Schwarzman Scholars share a core curriculum that serves as an anchor for th…" at bounding box center [1028, 408] width 463 height 218
click at [1074, 379] on p "All Schwarzman Scholars share a core curriculum that serves as an anchor for th…" at bounding box center [1028, 408] width 463 height 218
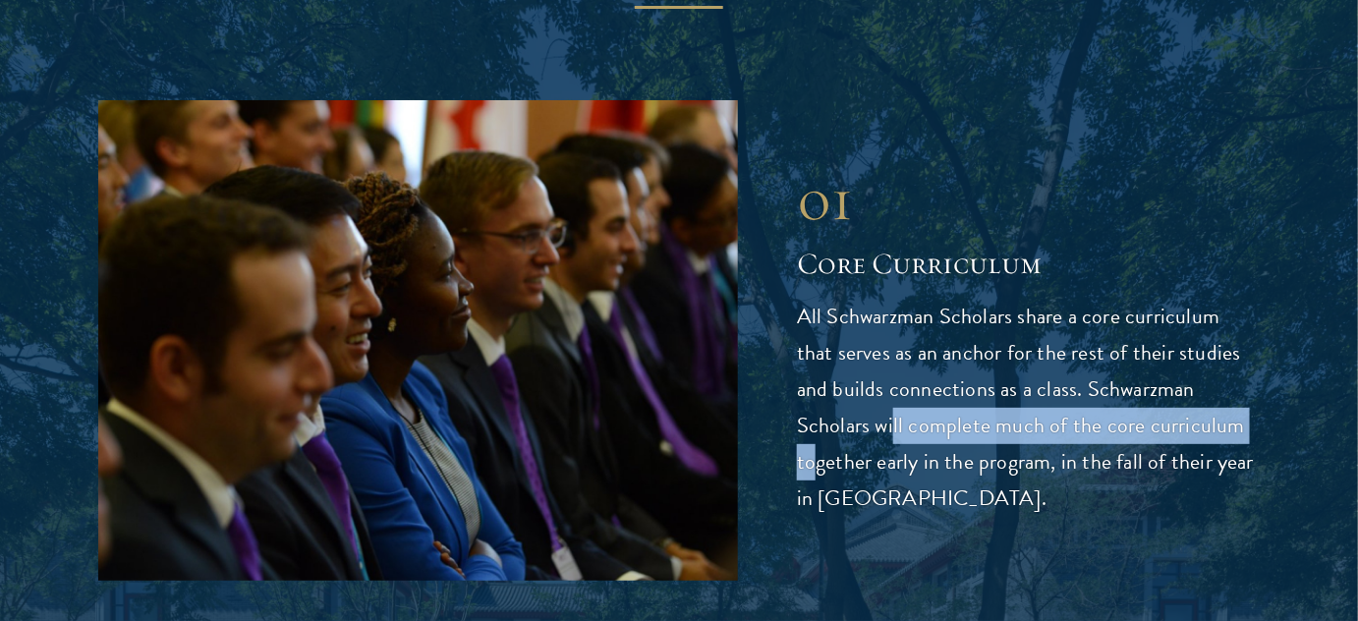
drag, startPoint x: 817, startPoint y: 428, endPoint x: 1215, endPoint y: 425, distance: 398.0
click at [1182, 425] on p "All Schwarzman Scholars share a core curriculum that serves as an anchor for th…" at bounding box center [1028, 408] width 463 height 218
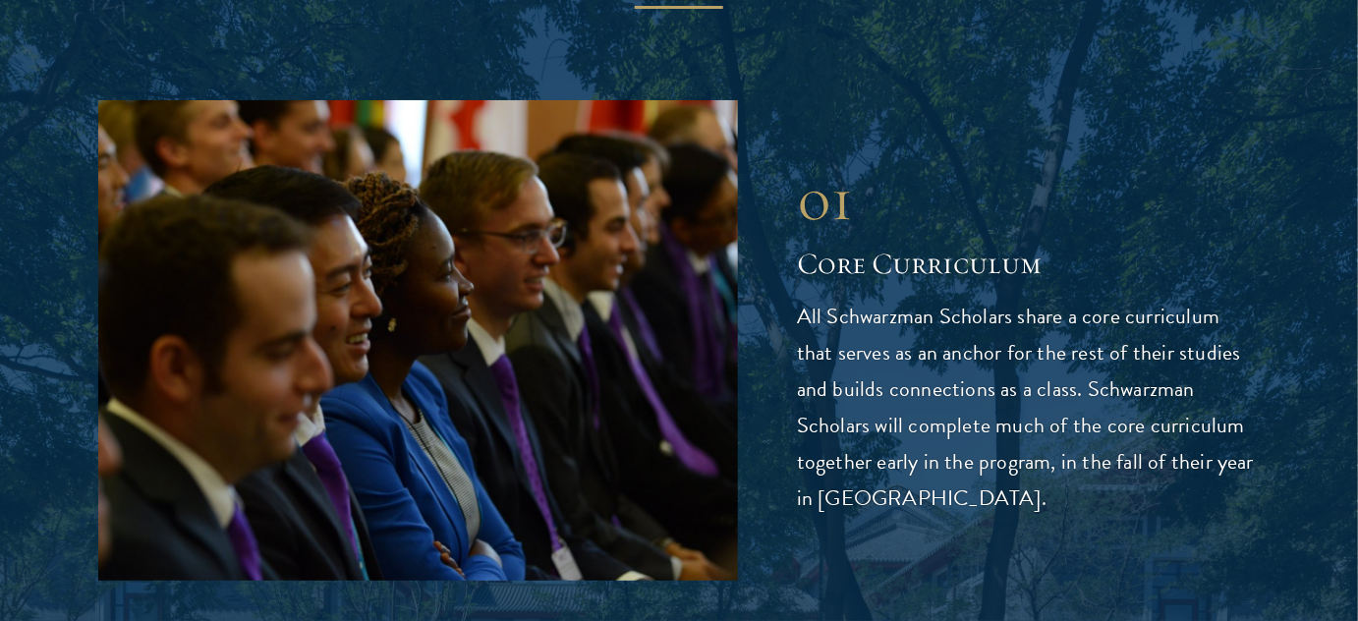
click at [1231, 425] on p "All Schwarzman Scholars share a core curriculum that serves as an anchor for th…" at bounding box center [1028, 408] width 463 height 218
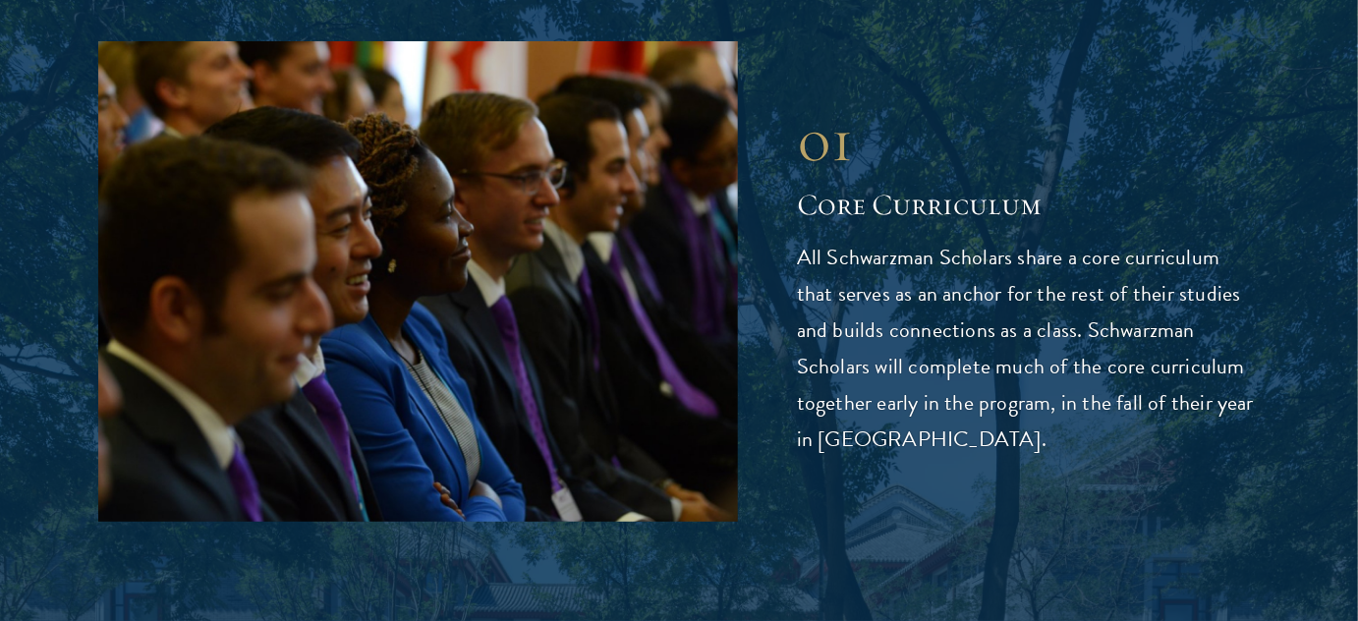
scroll to position [2590, 0]
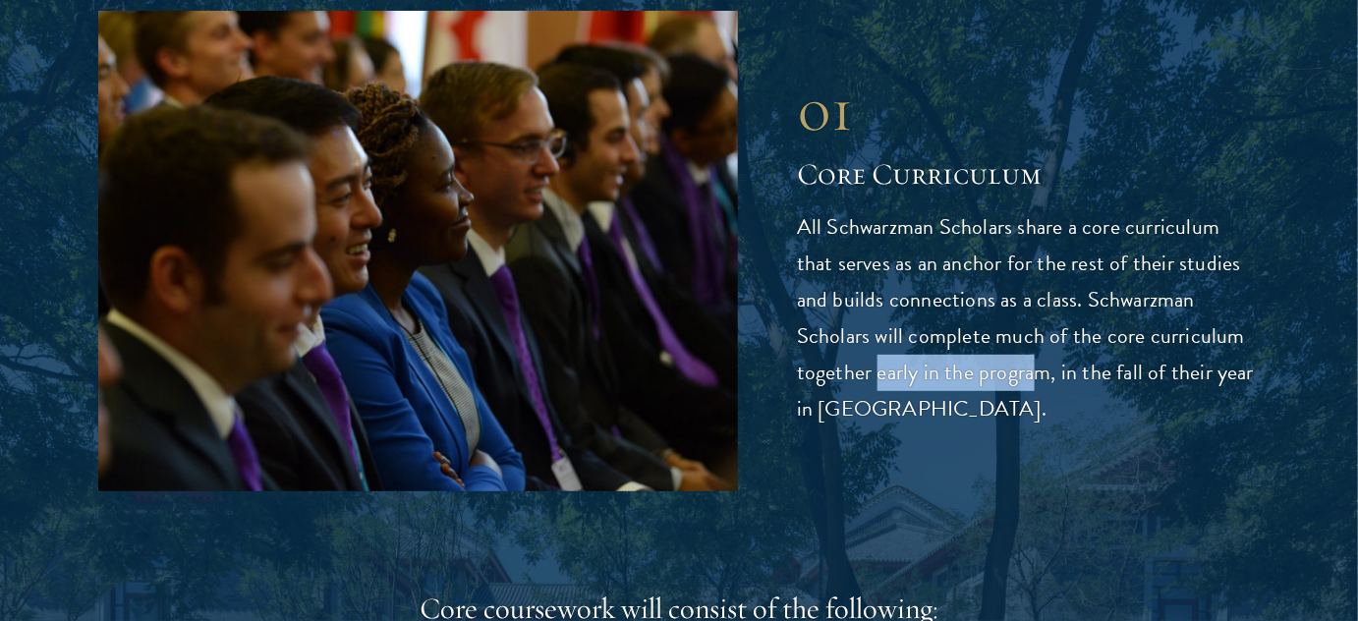
drag, startPoint x: 784, startPoint y: 373, endPoint x: 1010, endPoint y: 404, distance: 228.1
click at [978, 388] on div "01 Core Curriculum 01 Core Curriculum All Schwarzman Scholars share a core curr…" at bounding box center [679, 251] width 1162 height 480
click at [1051, 418] on p "All Schwarzman Scholars share a core curriculum that serves as an anchor for th…" at bounding box center [1028, 318] width 463 height 218
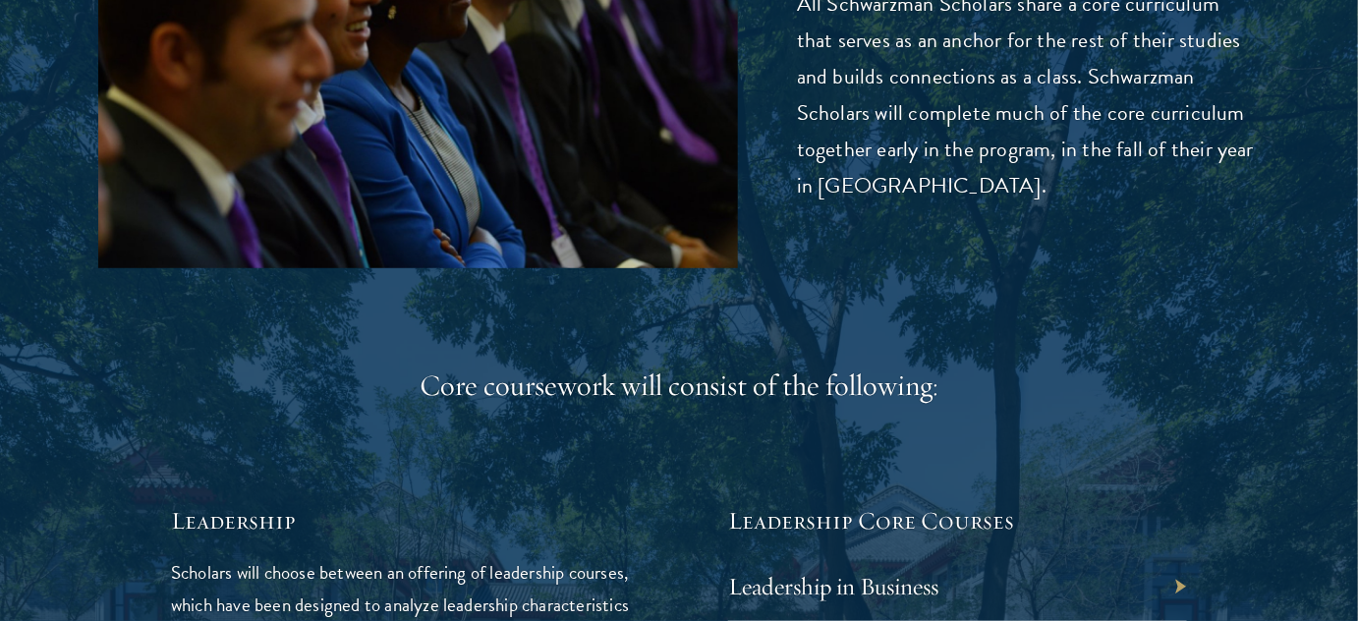
scroll to position [2859, 0]
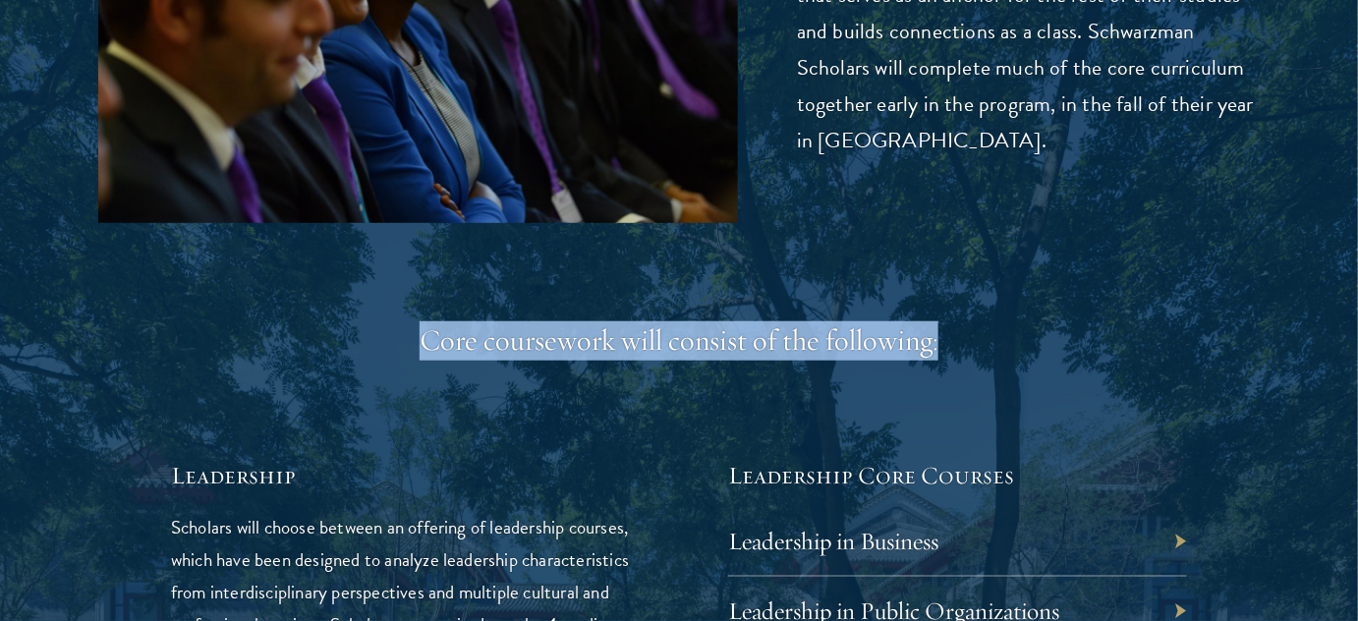
drag, startPoint x: 406, startPoint y: 328, endPoint x: 985, endPoint y: 328, distance: 578.8
click at [977, 328] on div "Core coursework will consist of the following:" at bounding box center [679, 340] width 1016 height 39
click at [1015, 328] on div "Core coursework will consist of the following:" at bounding box center [679, 340] width 1016 height 39
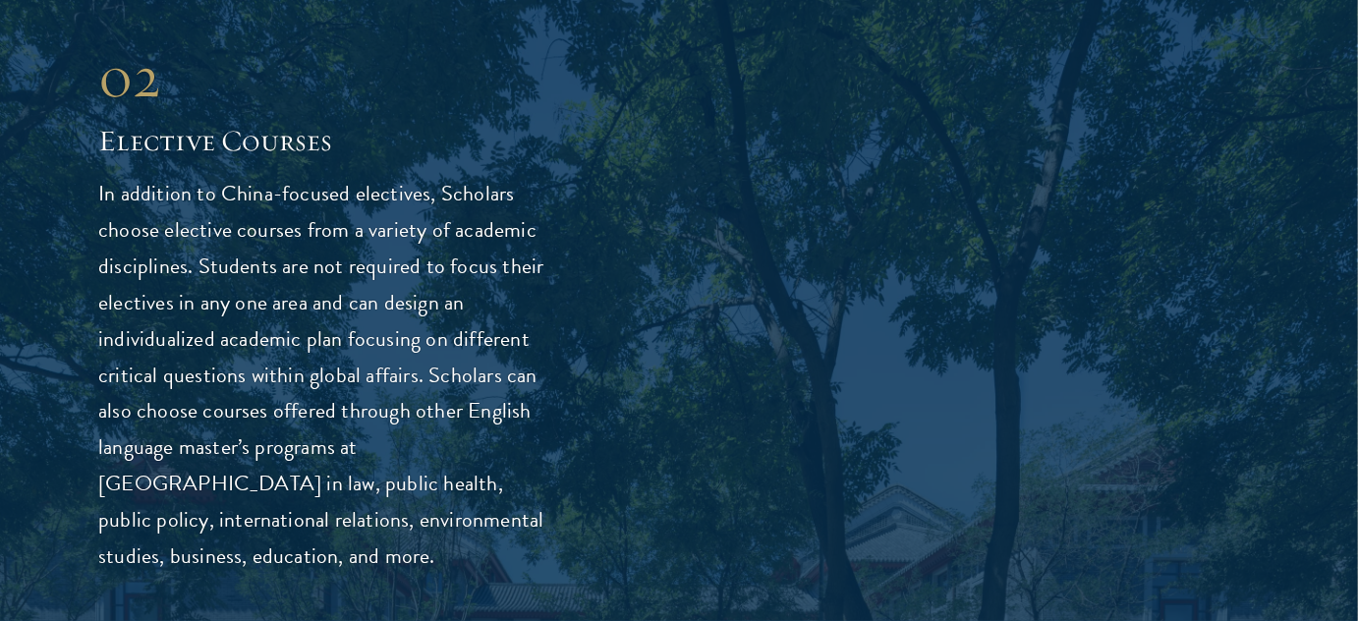
scroll to position [5538, 0]
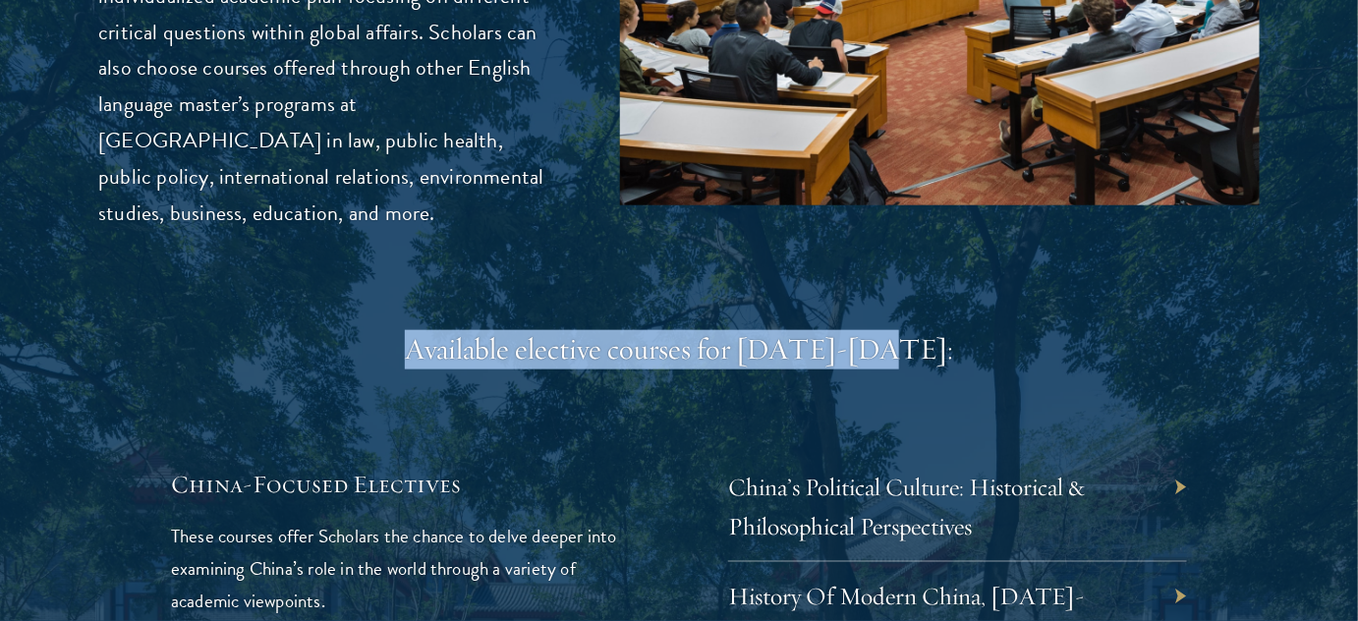
drag, startPoint x: 455, startPoint y: 351, endPoint x: 1087, endPoint y: 358, distance: 631.9
click at [1087, 358] on div "Available elective courses for 2024-2025:" at bounding box center [679, 349] width 1016 height 39
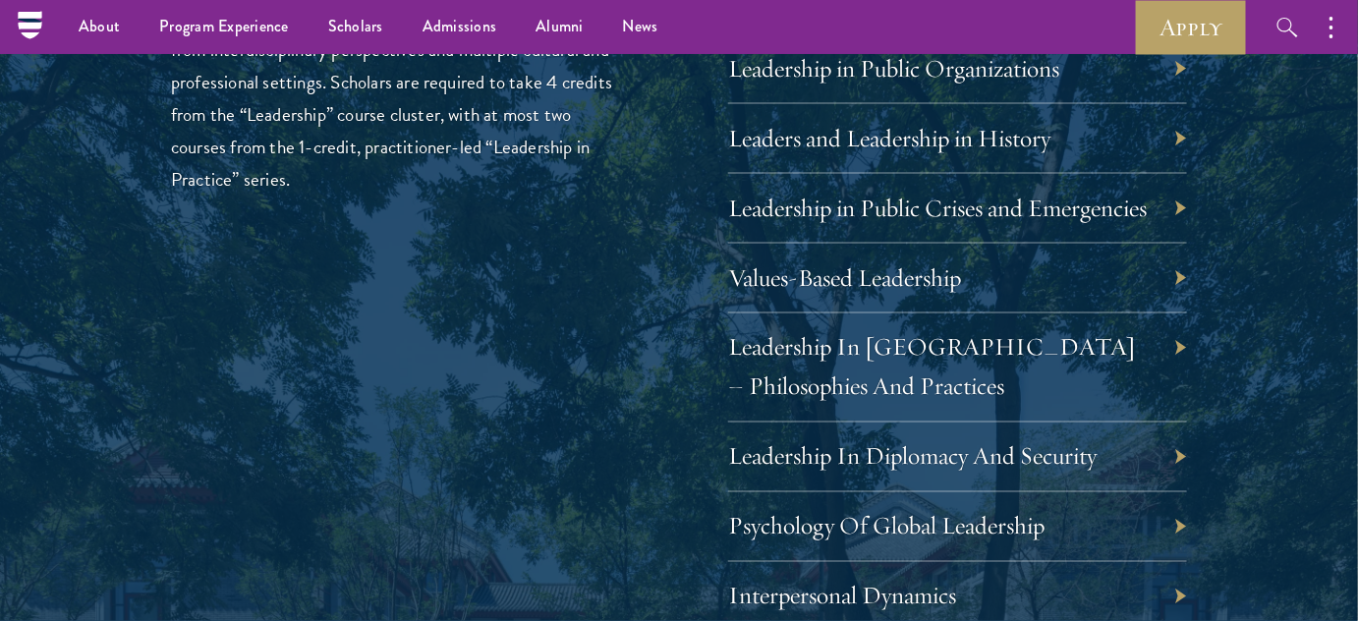
scroll to position [3394, 0]
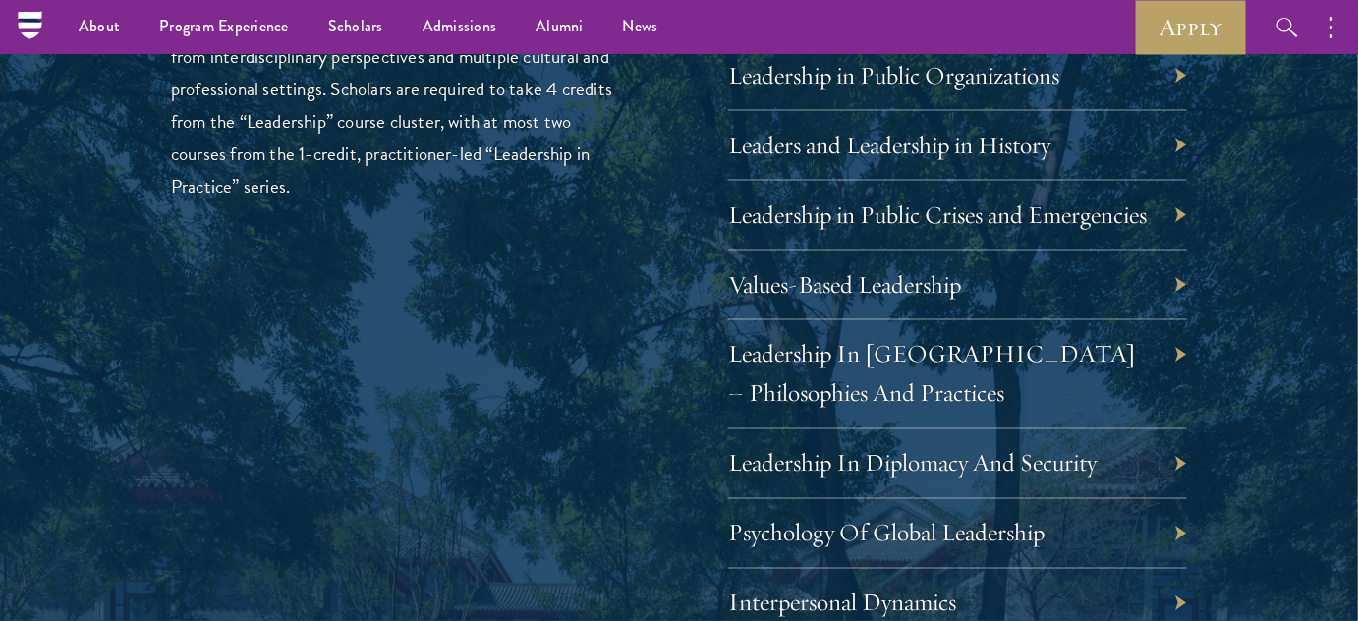
click at [646, 180] on div "Leadership Scholars will choose between an offering of leadership courses, whic…" at bounding box center [679, 607] width 1016 height 1368
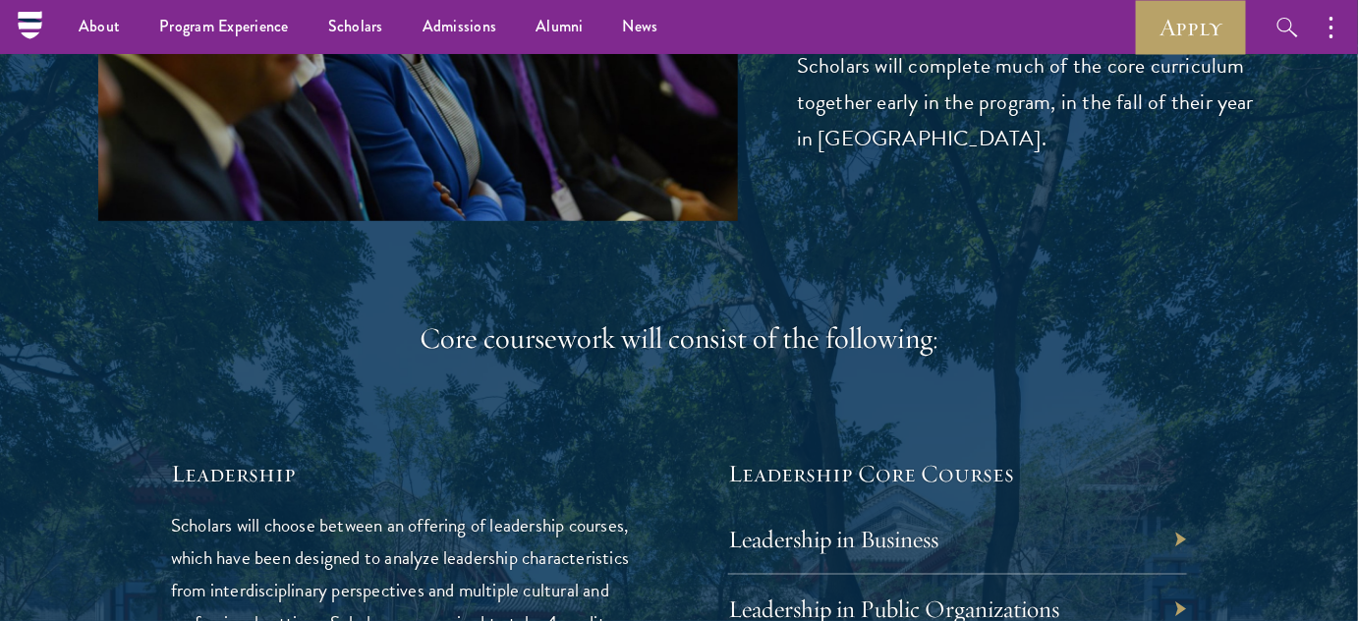
scroll to position [2859, 0]
click at [863, 553] on link "Leadership in Business" at bounding box center [848, 541] width 210 height 30
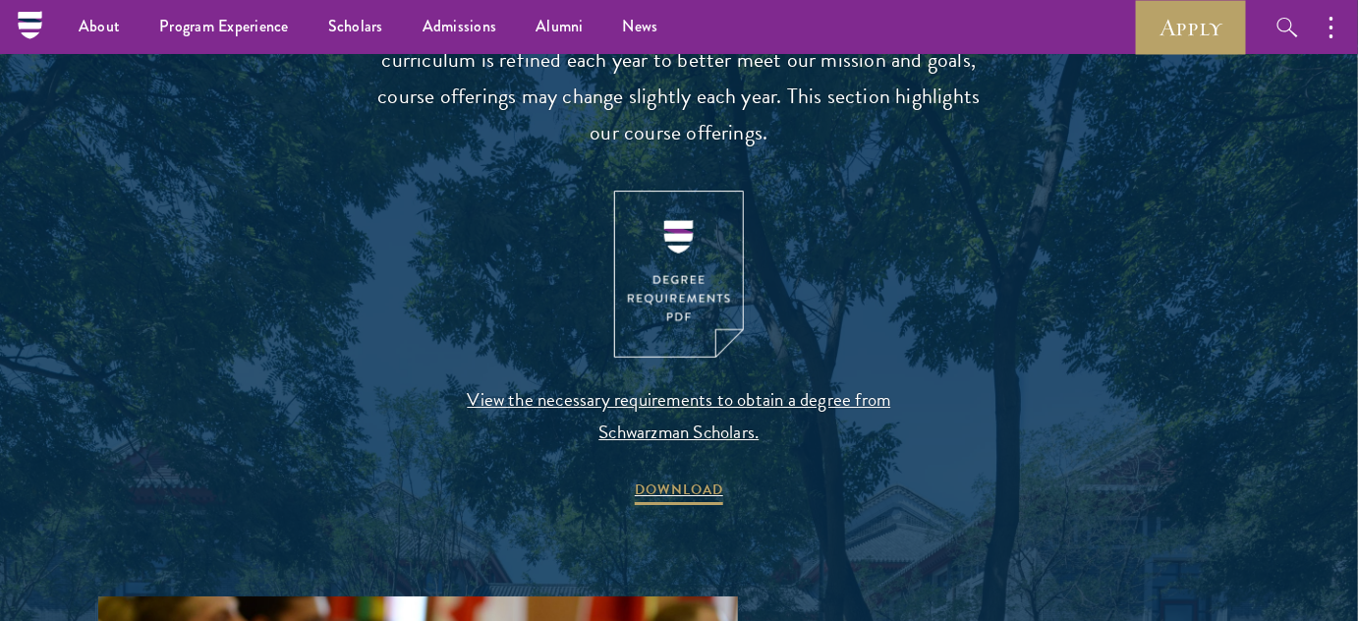
scroll to position [1787, 0]
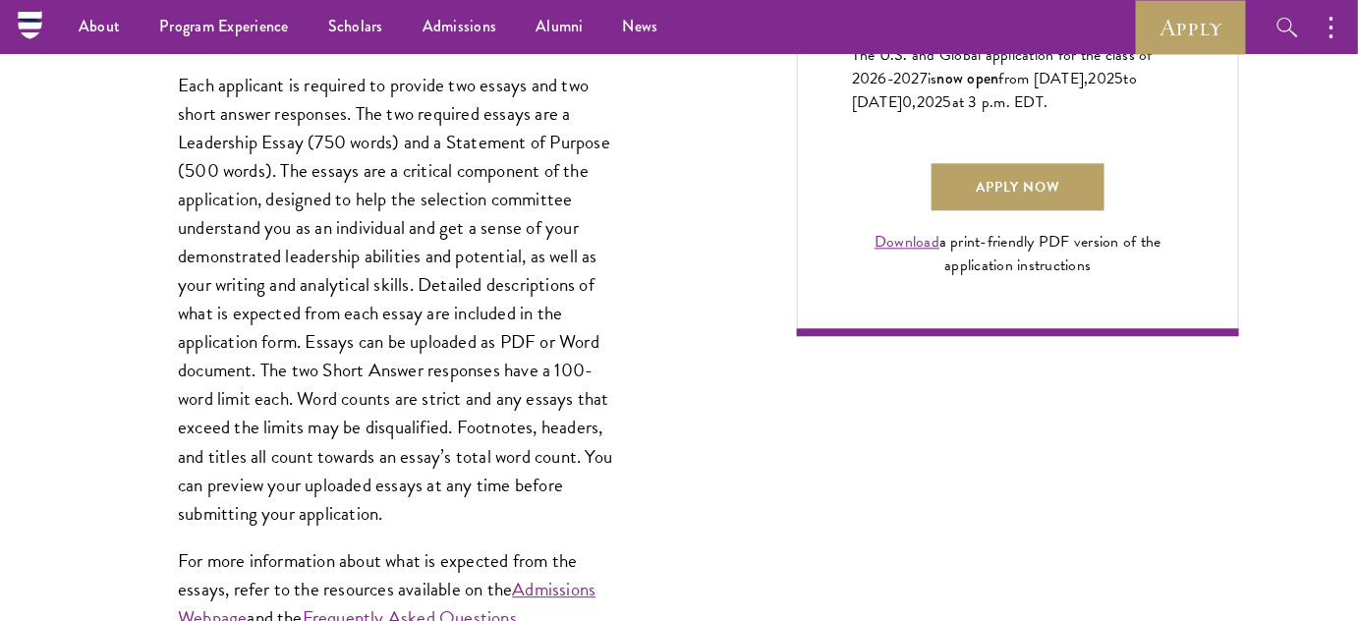
scroll to position [1250, 0]
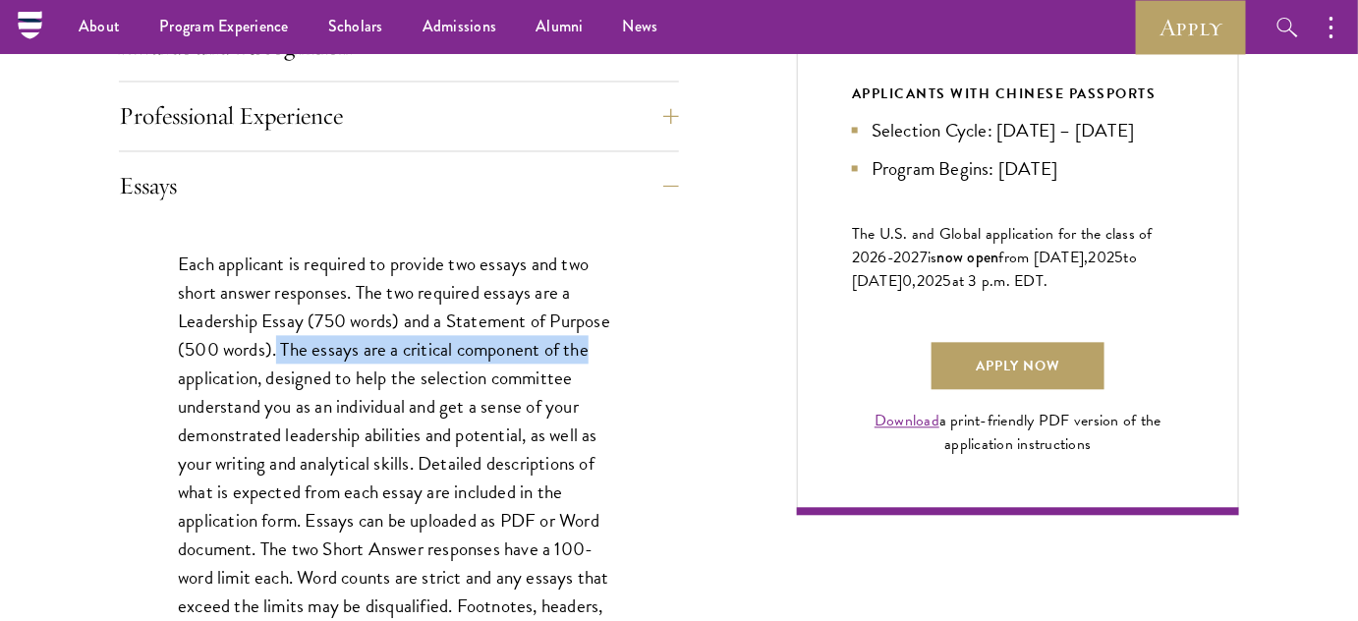
drag, startPoint x: 279, startPoint y: 342, endPoint x: 610, endPoint y: 349, distance: 331.2
click at [610, 349] on p "Each applicant is required to provide two essays and two short answer responses…" at bounding box center [399, 478] width 442 height 457
click at [636, 357] on div "Each applicant is required to provide two essays and two short answer responses…" at bounding box center [399, 540] width 560 height 640
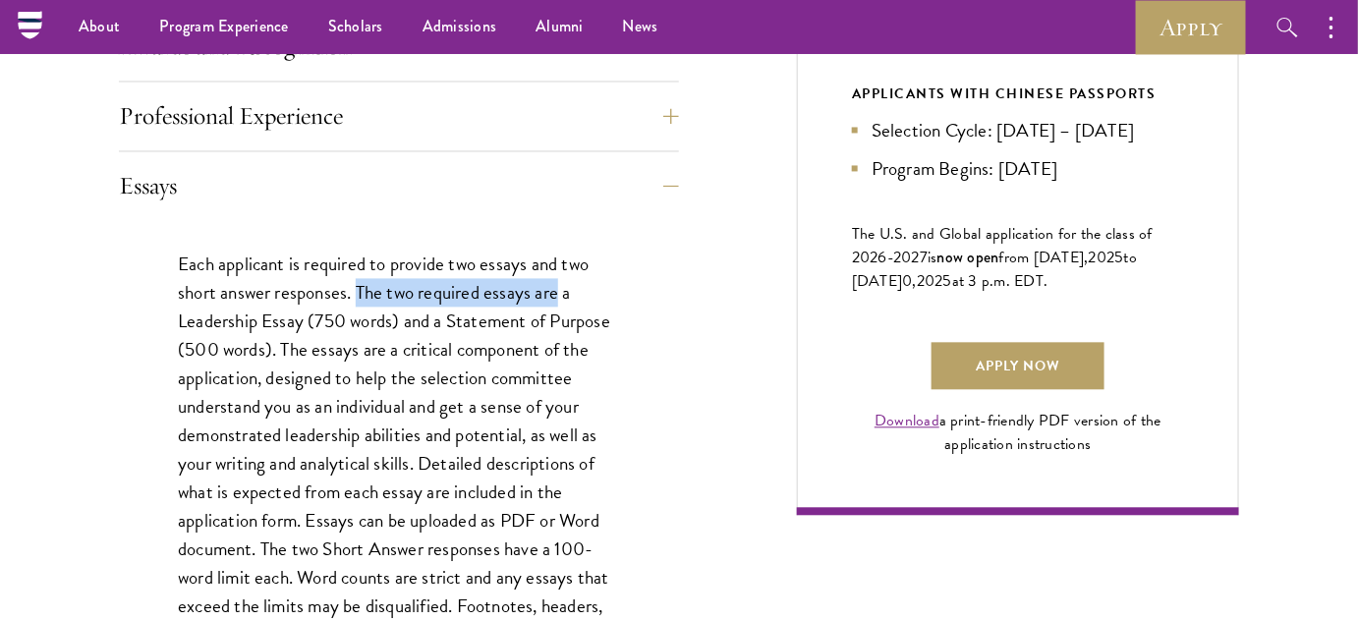
drag, startPoint x: 359, startPoint y: 294, endPoint x: 607, endPoint y: 305, distance: 248.9
click at [560, 294] on p "Each applicant is required to provide two essays and two short answer responses…" at bounding box center [399, 478] width 442 height 457
click at [607, 305] on p "Each applicant is required to provide two essays and two short answer responses…" at bounding box center [399, 478] width 442 height 457
click at [351, 284] on p "Each applicant is required to provide two essays and two short answer responses…" at bounding box center [399, 478] width 442 height 457
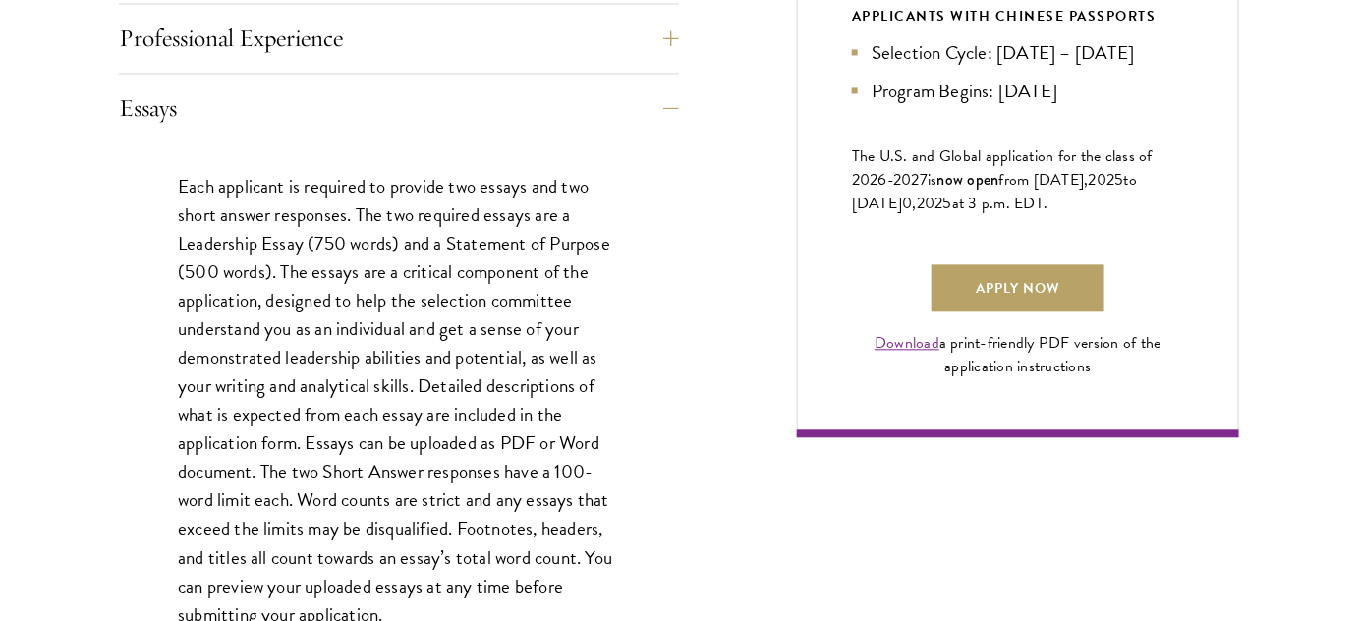
scroll to position [1429, 0]
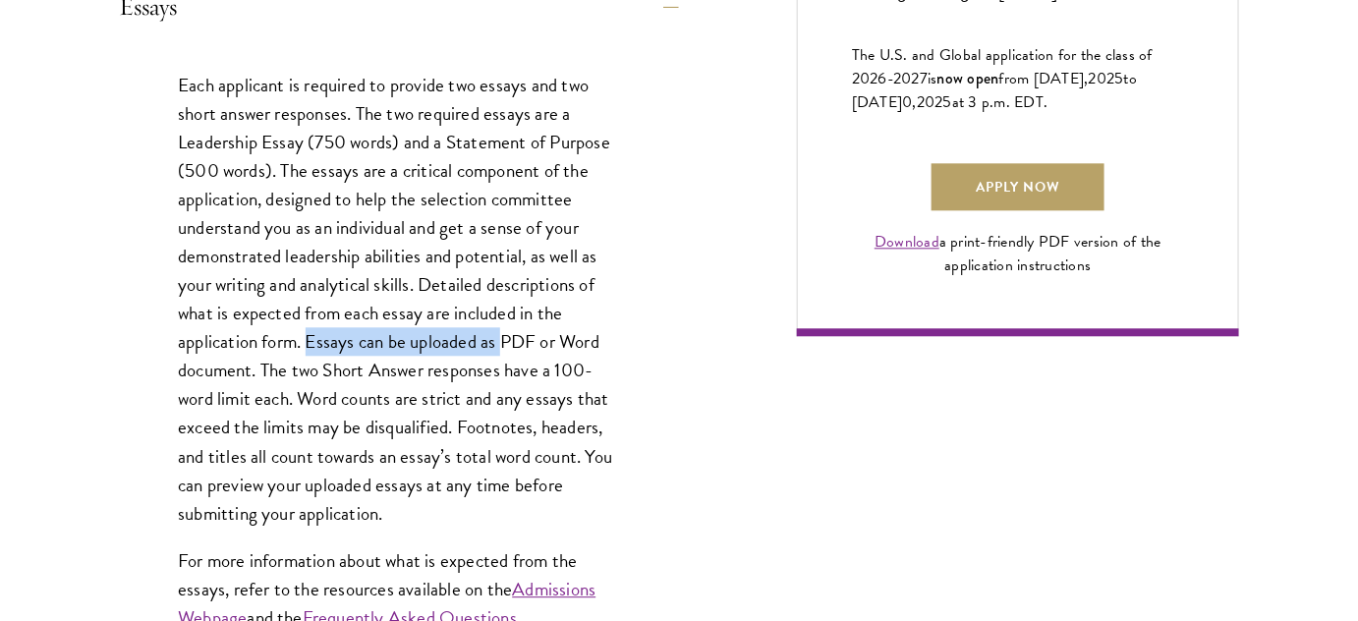
drag, startPoint x: 310, startPoint y: 339, endPoint x: 506, endPoint y: 352, distance: 197.0
click at [506, 352] on p "Each applicant is required to provide two essays and two short answer responses…" at bounding box center [399, 299] width 442 height 457
click at [671, 379] on div "Each applicant is required to provide two essays and two short answer responses…" at bounding box center [399, 361] width 560 height 640
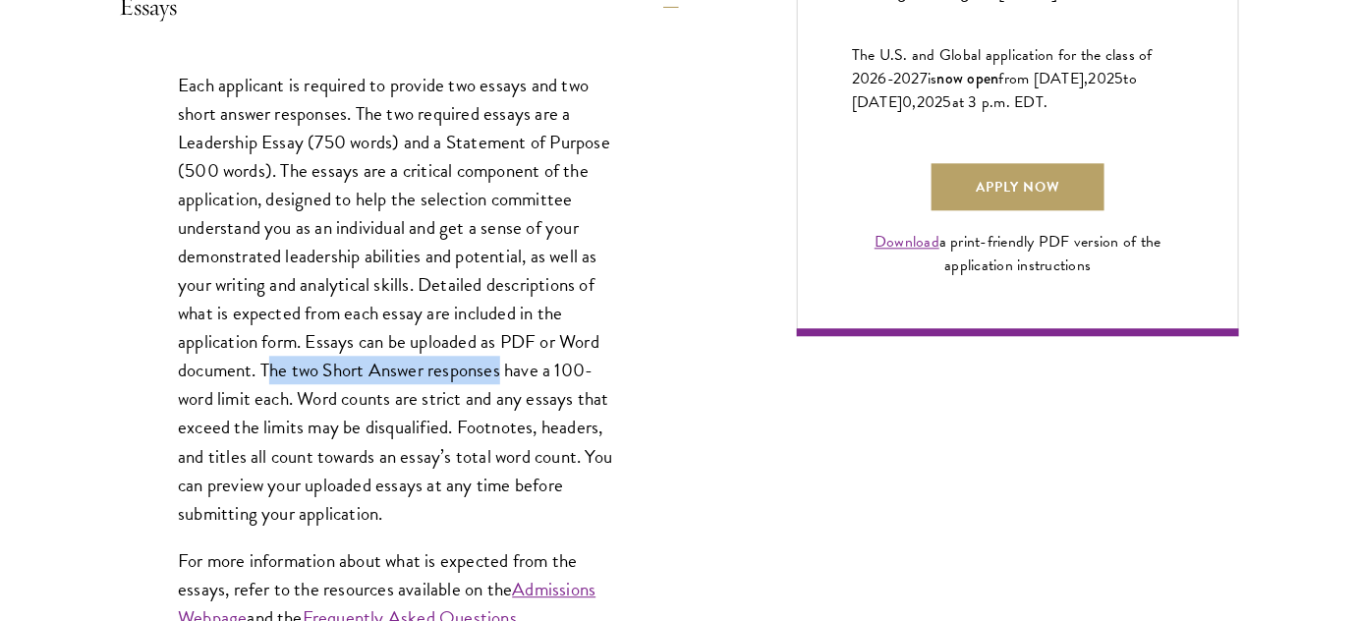
drag, startPoint x: 267, startPoint y: 369, endPoint x: 503, endPoint y: 363, distance: 235.9
click at [503, 363] on p "Each applicant is required to provide two essays and two short answer responses…" at bounding box center [399, 299] width 442 height 457
click at [545, 394] on p "Each applicant is required to provide two essays and two short answer responses…" at bounding box center [399, 299] width 442 height 457
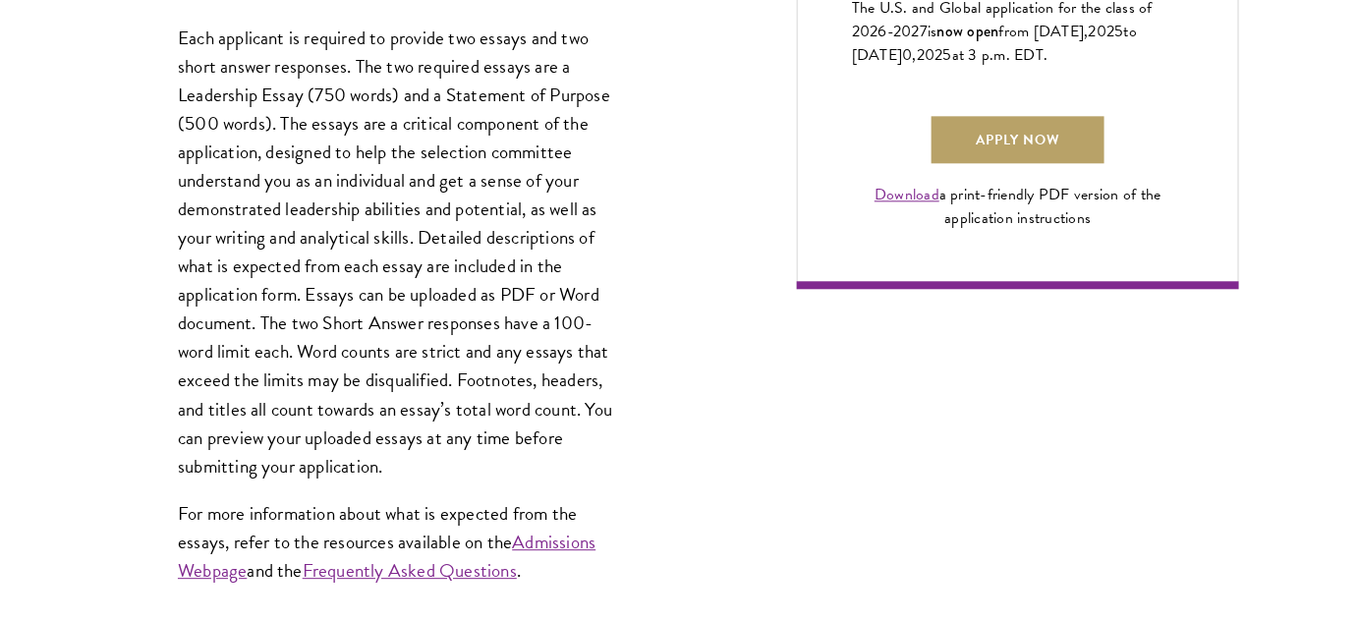
scroll to position [1518, 0]
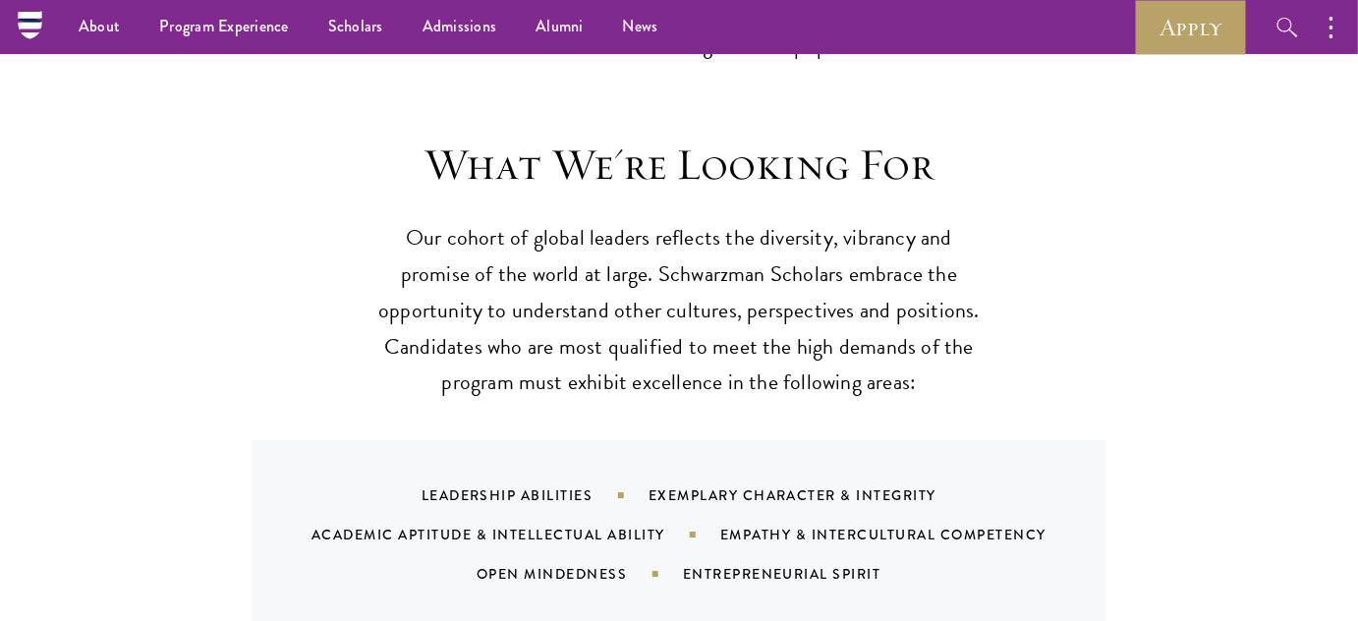
scroll to position [1511, 0]
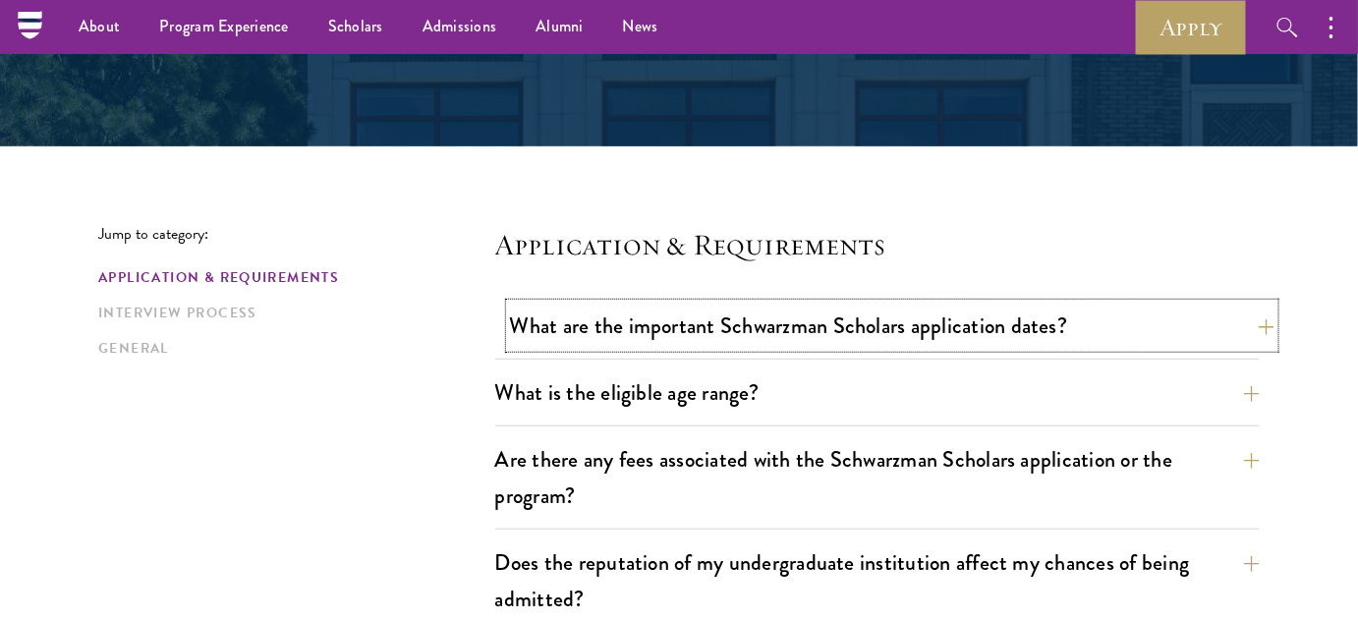
click at [615, 305] on button "What are the important Schwarzman Scholars application dates?" at bounding box center [892, 326] width 765 height 44
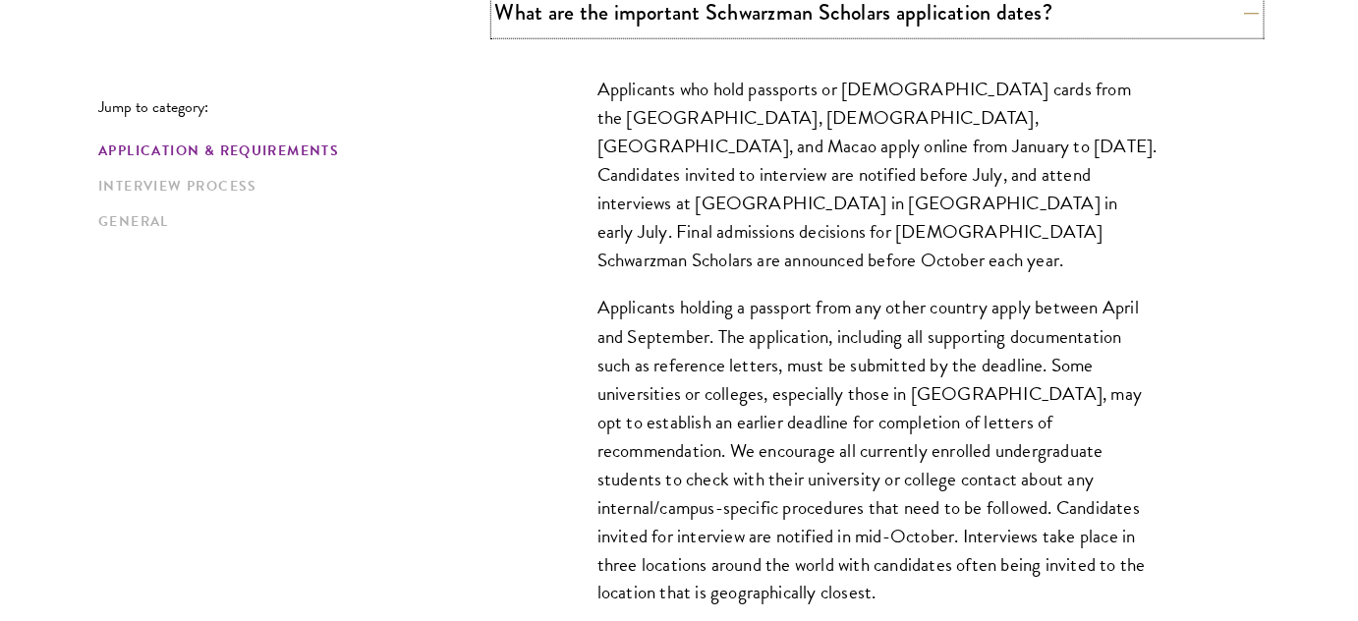
scroll to position [714, 0]
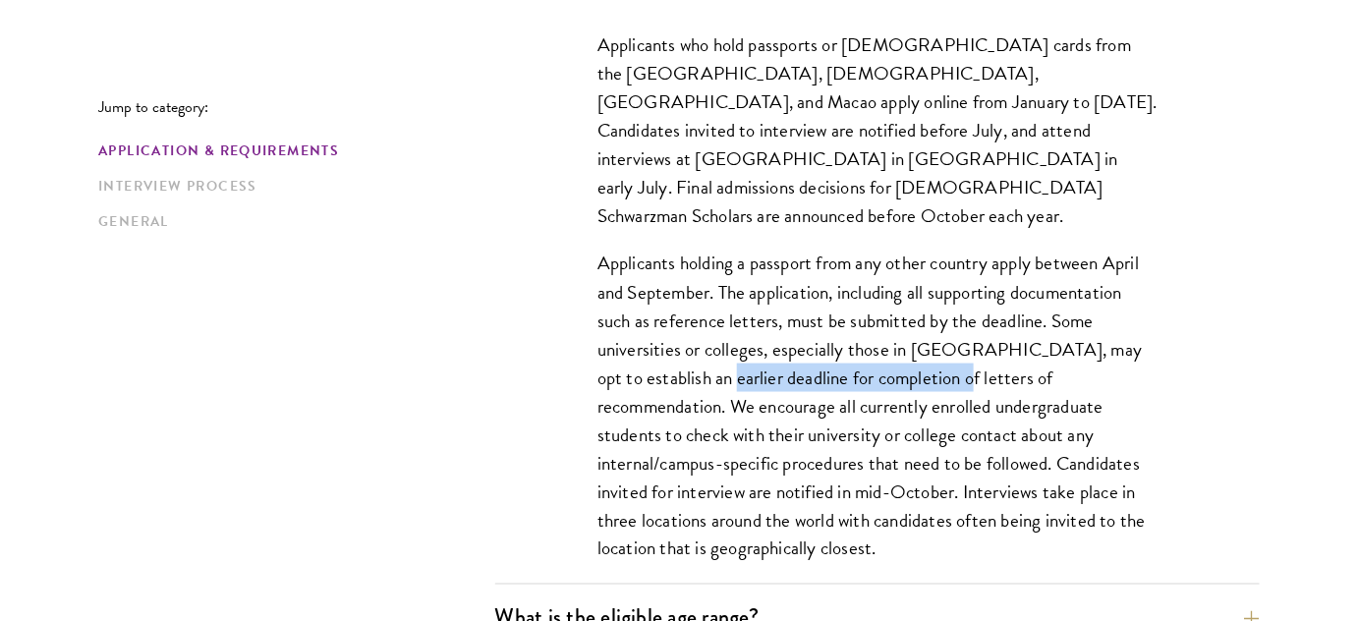
drag, startPoint x: 686, startPoint y: 347, endPoint x: 923, endPoint y: 335, distance: 237.1
click at [923, 335] on p "Applicants holding a passport from any other country apply between April and Se…" at bounding box center [877, 406] width 560 height 314
click at [988, 338] on p "Applicants holding a passport from any other country apply between April and Se…" at bounding box center [877, 406] width 560 height 314
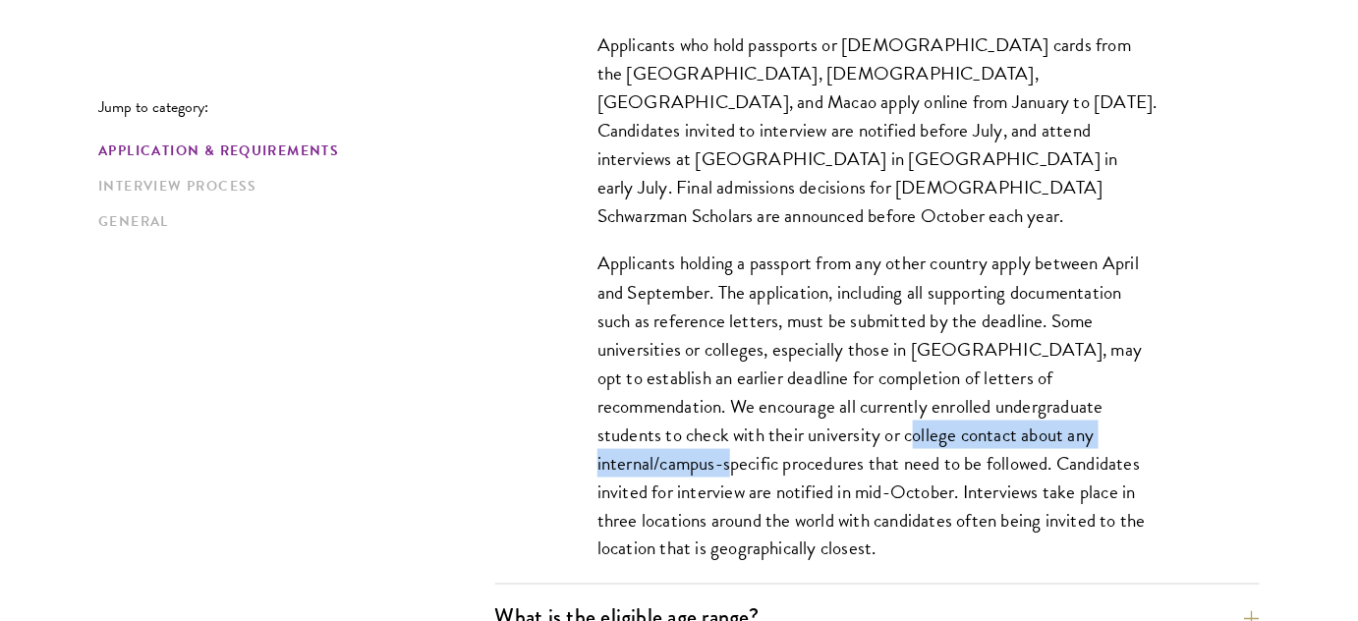
drag, startPoint x: 741, startPoint y: 408, endPoint x: 1065, endPoint y: 401, distance: 324.4
click at [1065, 401] on p "Applicants holding a passport from any other country apply between April and Se…" at bounding box center [877, 406] width 560 height 314
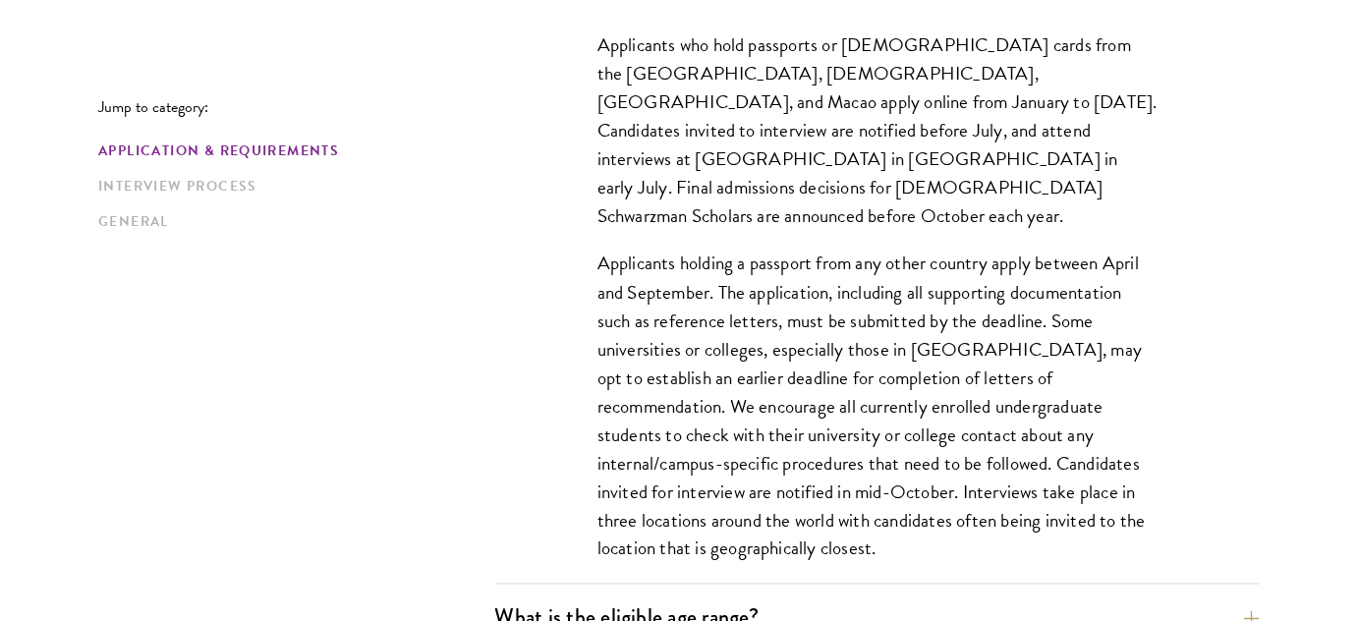
click at [1135, 402] on p "Applicants holding a passport from any other country apply between April and Se…" at bounding box center [877, 406] width 560 height 314
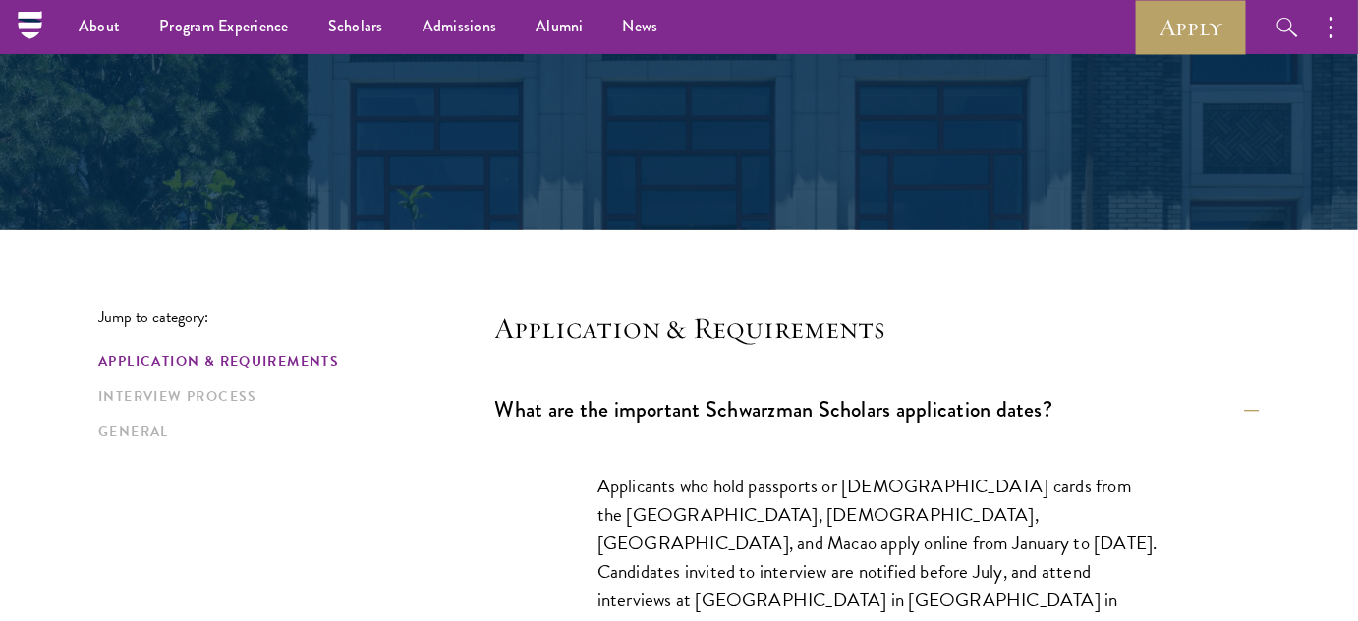
scroll to position [267, 0]
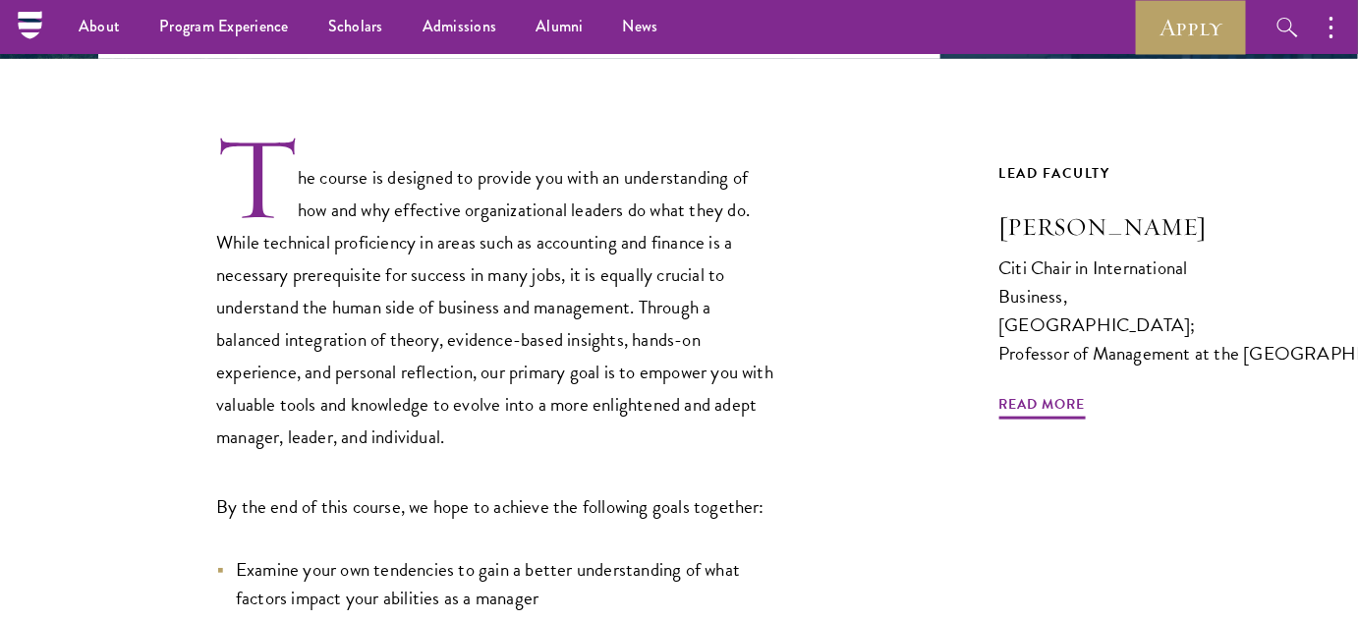
scroll to position [536, 0]
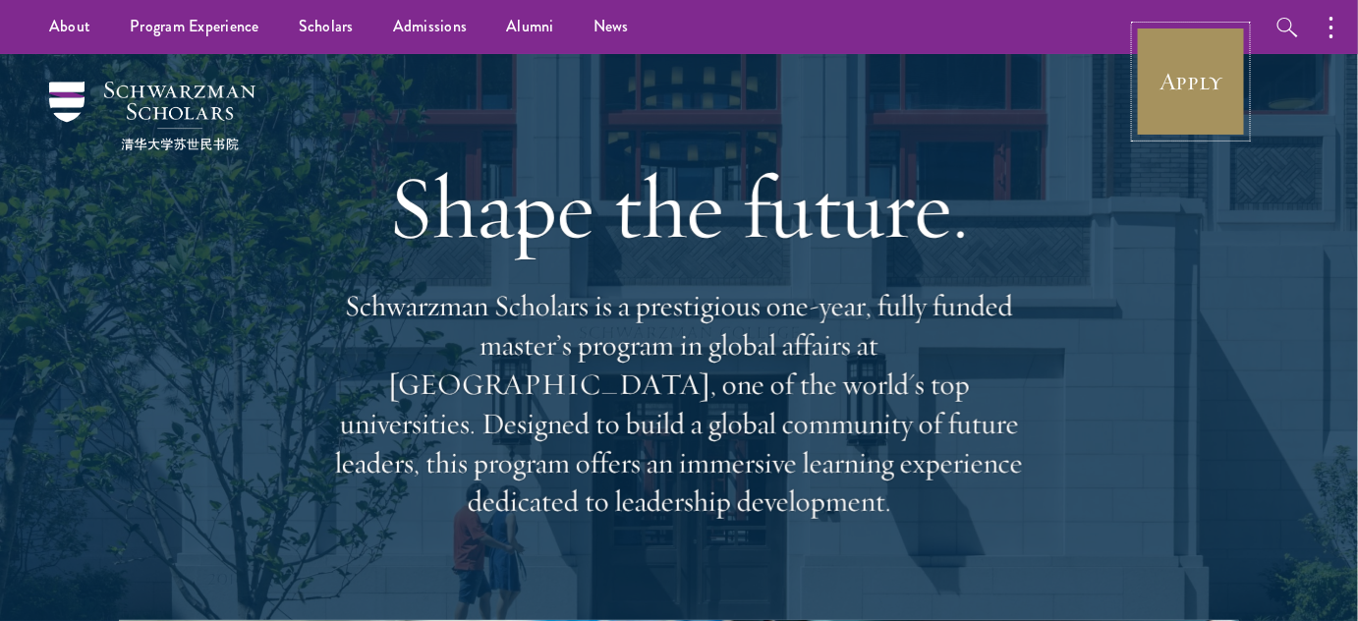
click at [1190, 74] on link "Apply" at bounding box center [1191, 82] width 110 height 110
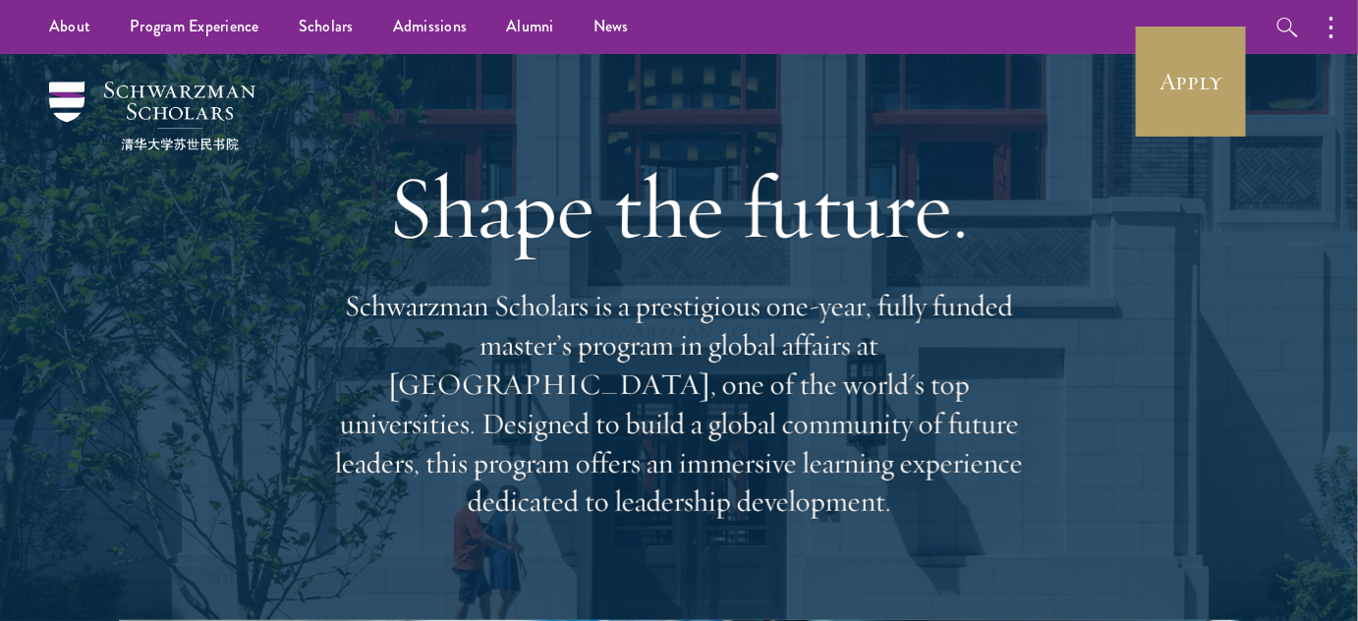
drag, startPoint x: 595, startPoint y: 224, endPoint x: 547, endPoint y: 93, distance: 138.9
click at [596, 224] on h1 "Shape the future." at bounding box center [679, 207] width 708 height 110
